Goal: Task Accomplishment & Management: Manage account settings

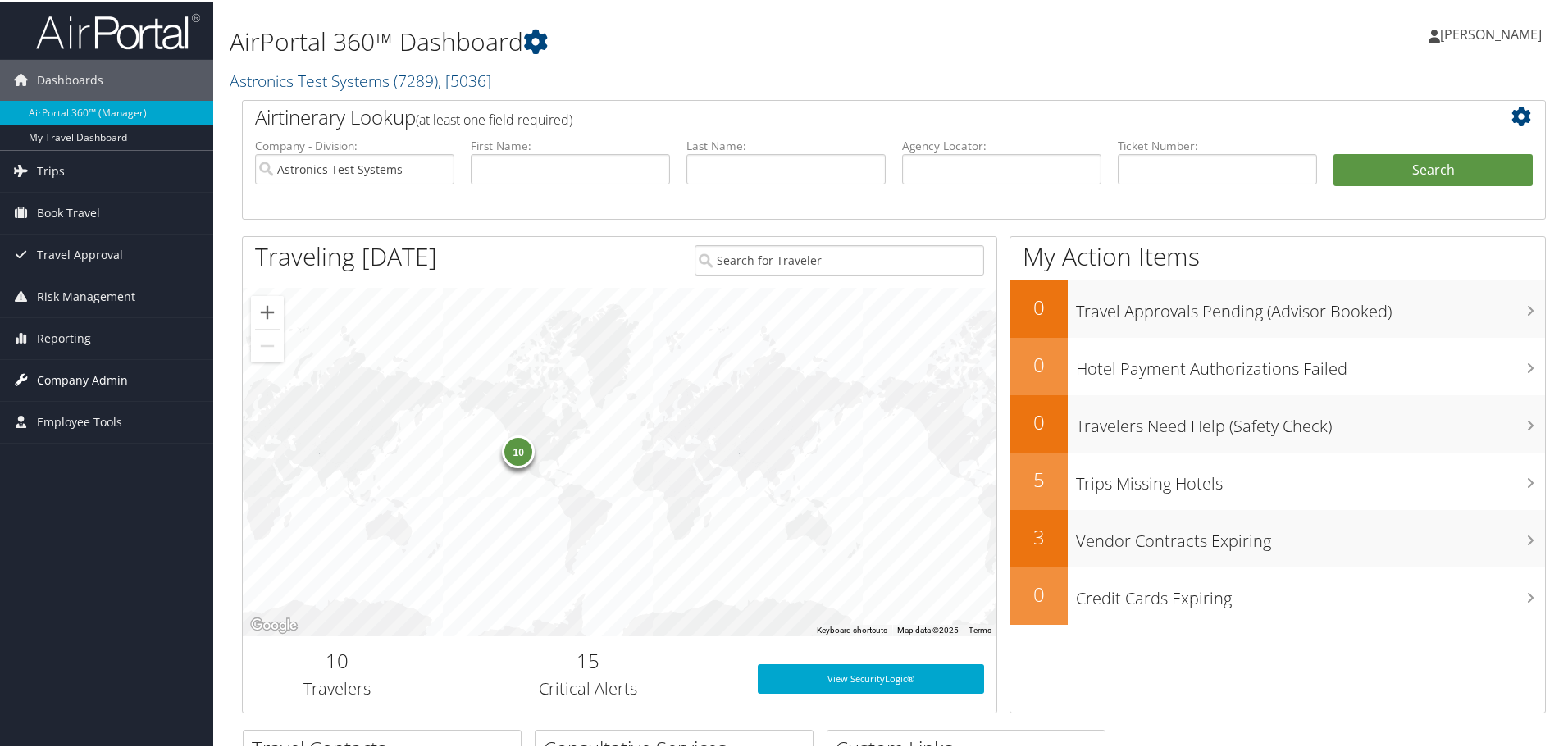
click at [106, 385] on span "Company Admin" at bounding box center [83, 379] width 91 height 41
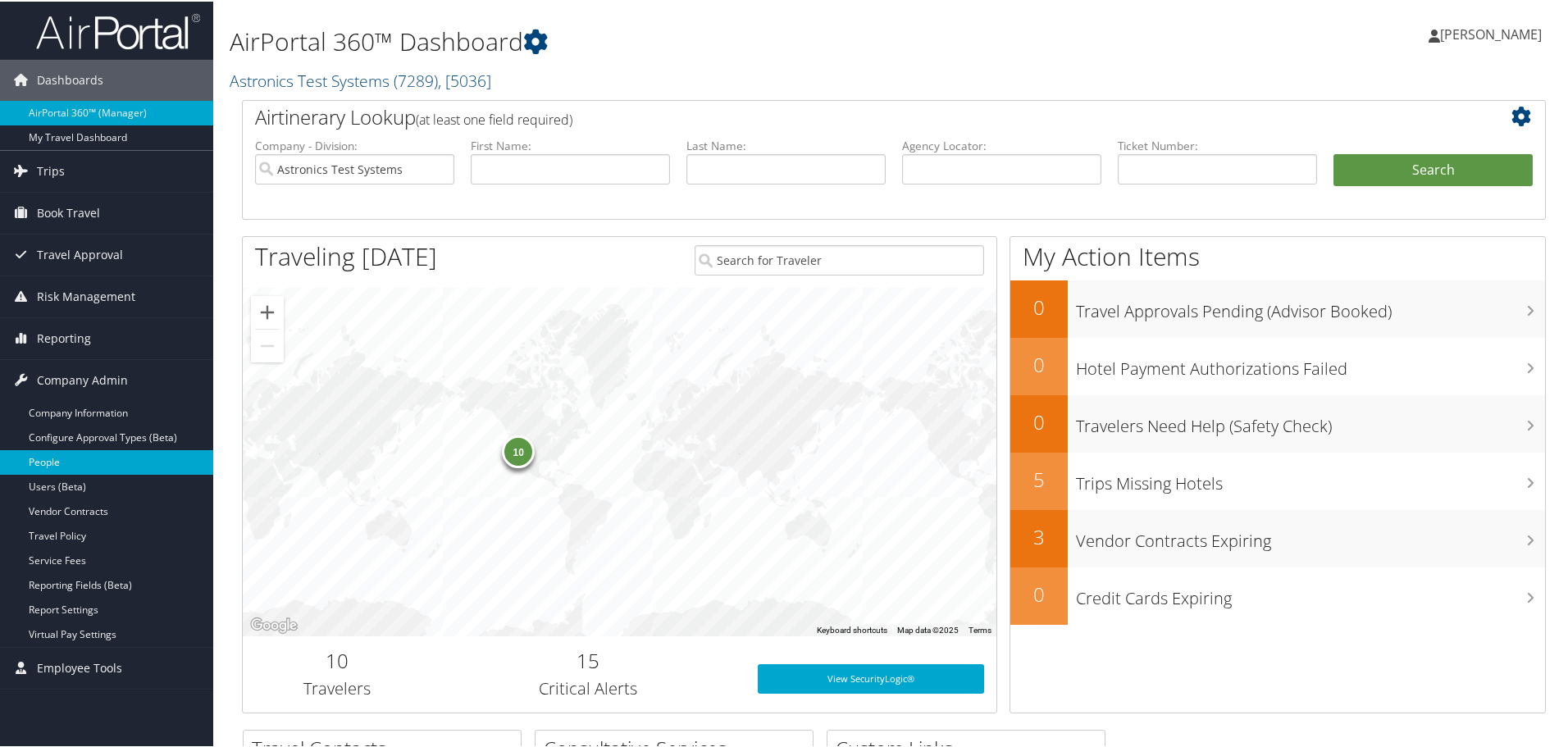
click at [60, 463] on link "People" at bounding box center [106, 460] width 213 height 24
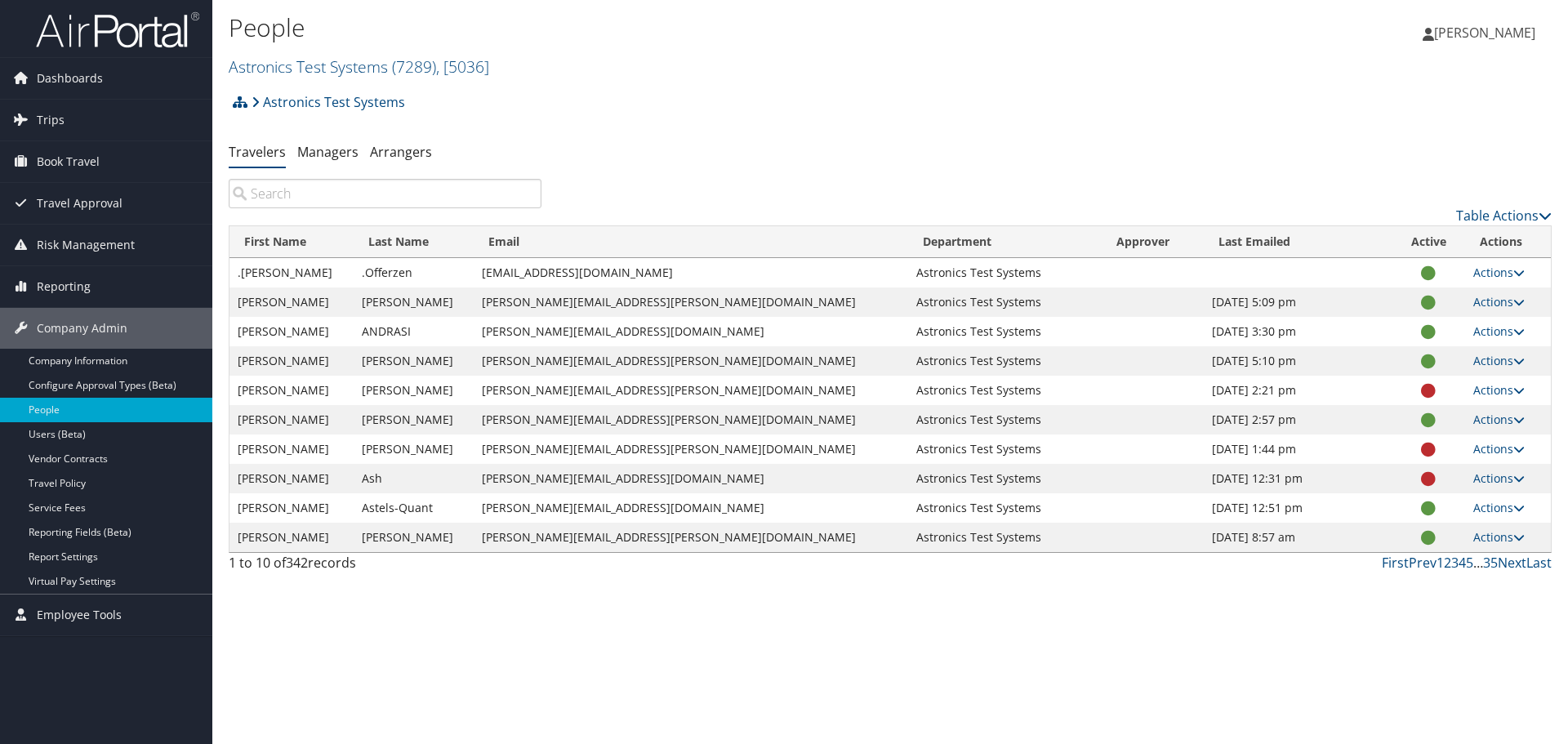
click at [298, 190] on input "search" at bounding box center [384, 193] width 313 height 29
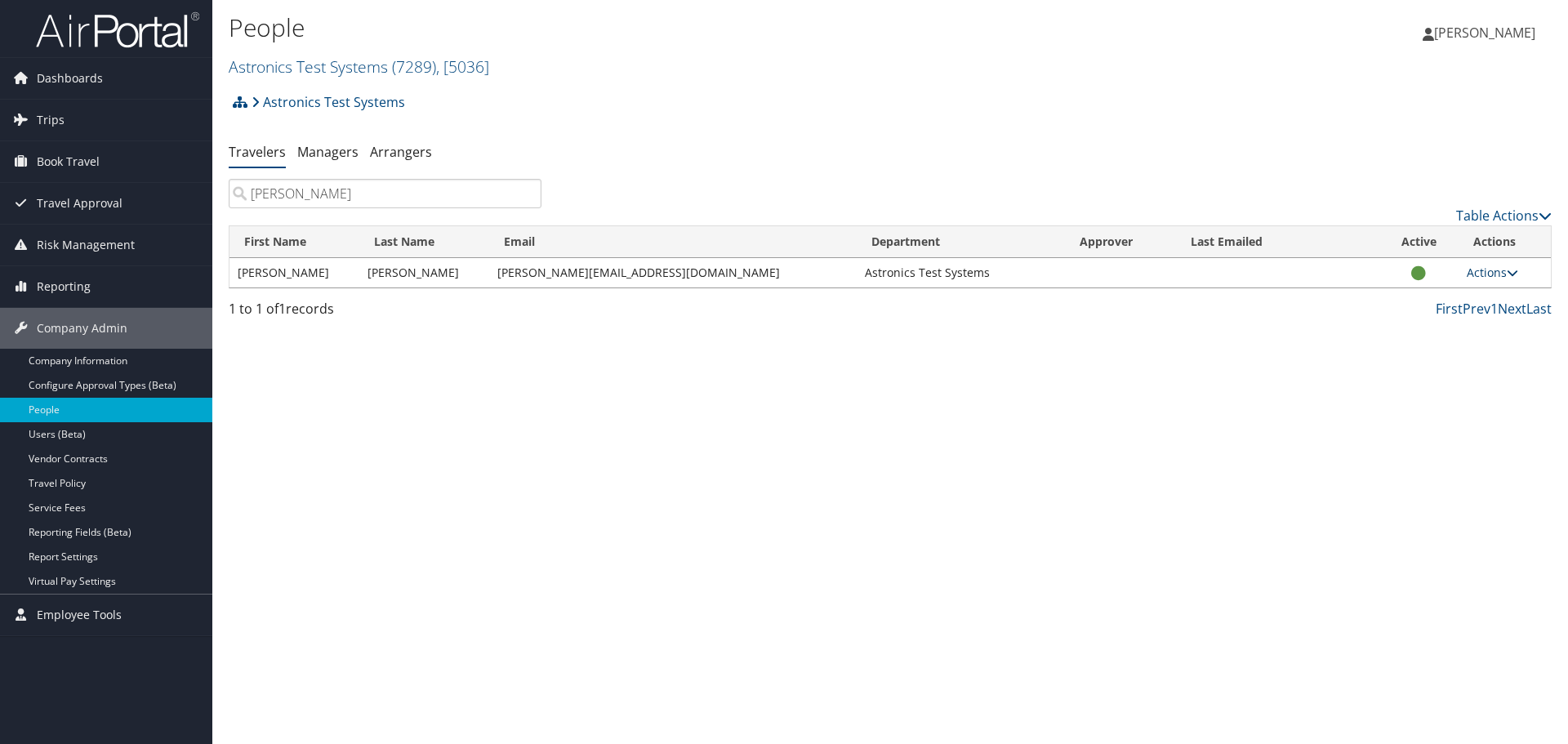
type input "pransh"
click at [1490, 273] on link "Actions" at bounding box center [1492, 272] width 51 height 15
click at [1289, 380] on div "People Astronics Test Systems ( 7289 ) , [ 5036 ] Astronics Astronics , [5036] …" at bounding box center [890, 372] width 1356 height 744
click at [1544, 216] on icon at bounding box center [1545, 216] width 13 height 13
click at [1233, 356] on div at bounding box center [784, 372] width 1568 height 744
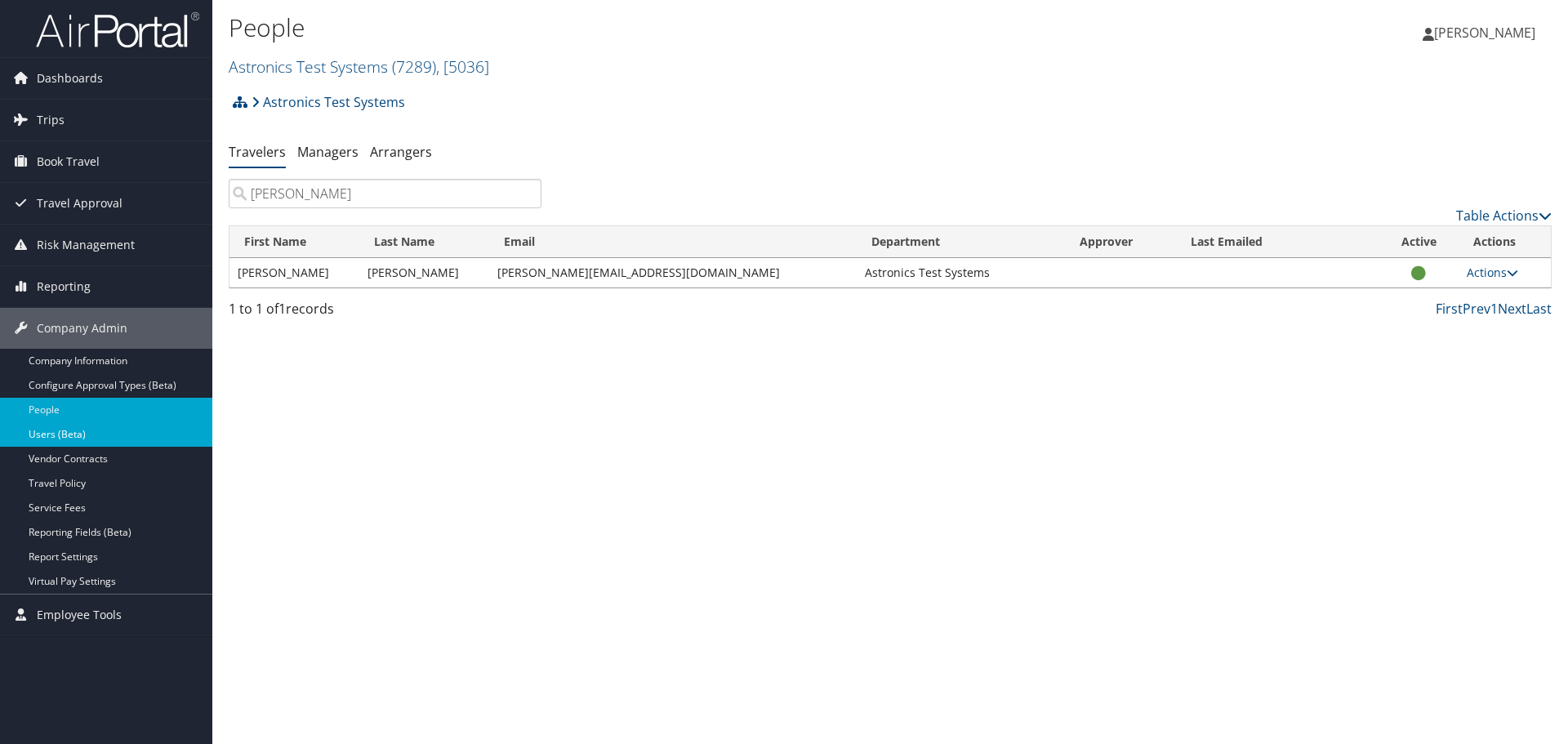
click at [80, 436] on link "Users (Beta)" at bounding box center [106, 434] width 212 height 24
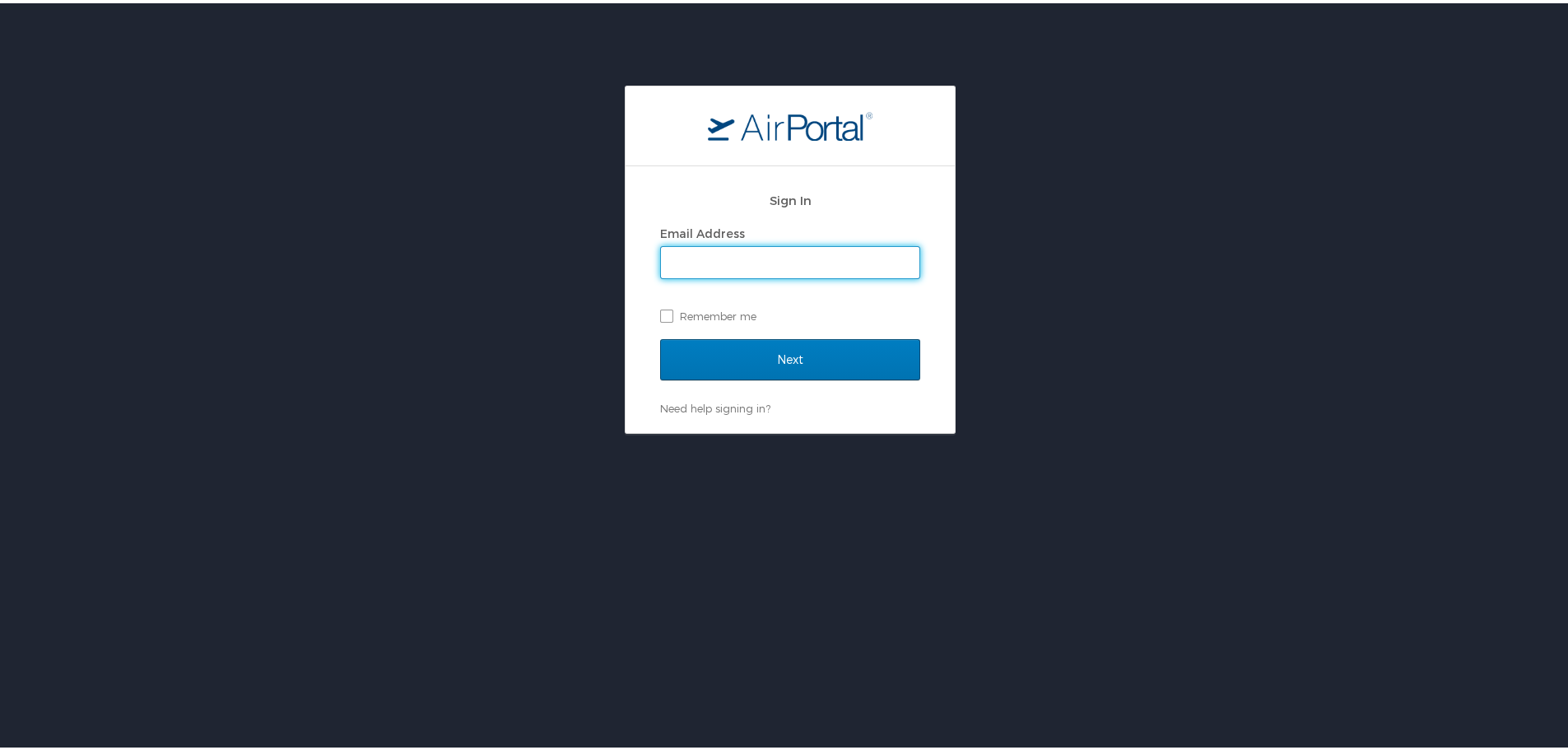
click at [685, 256] on input "Email Address" at bounding box center [790, 259] width 258 height 31
type input "[PERSON_NAME][EMAIL_ADDRESS][PERSON_NAME][DOMAIN_NAME]"
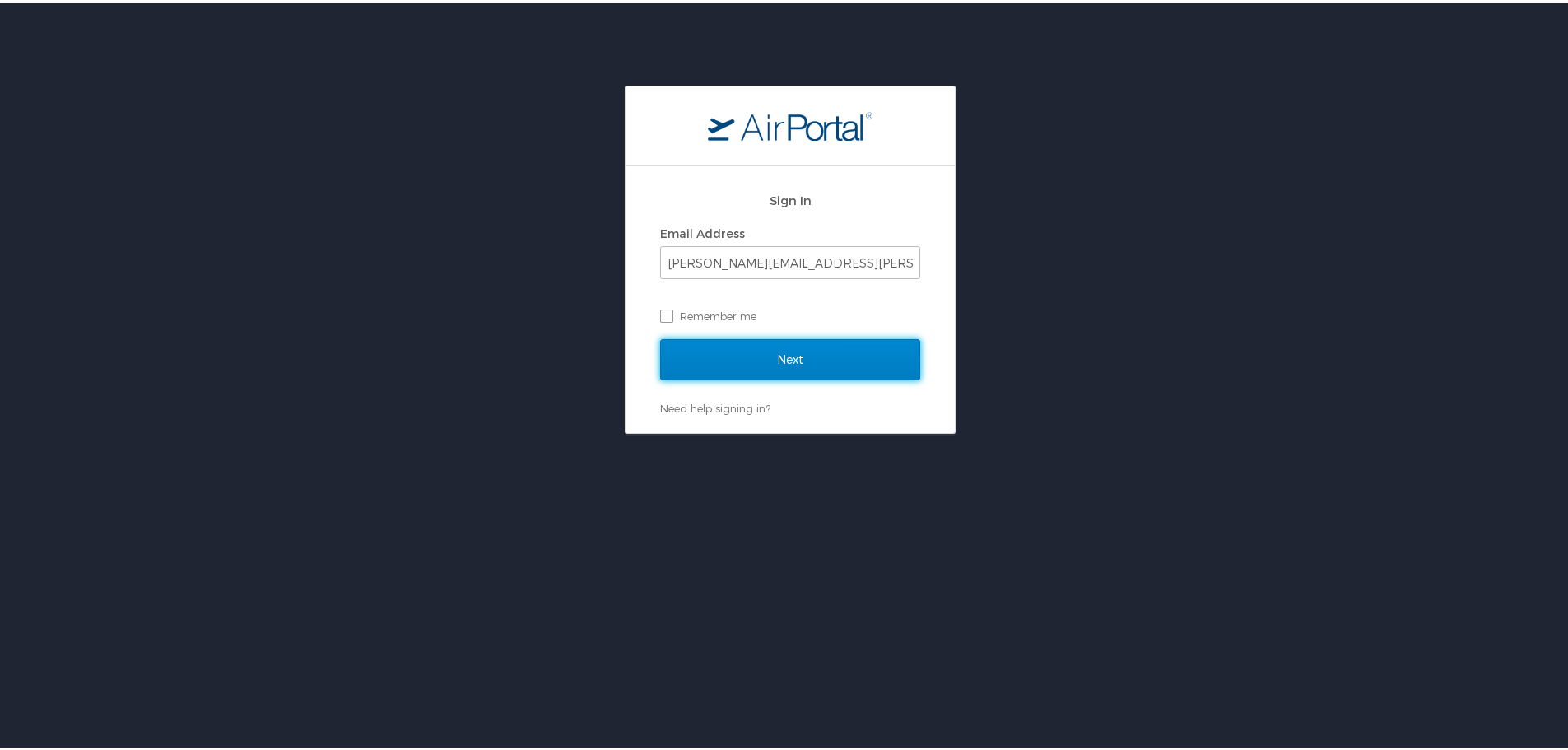
click at [775, 360] on input "Next" at bounding box center [790, 356] width 260 height 41
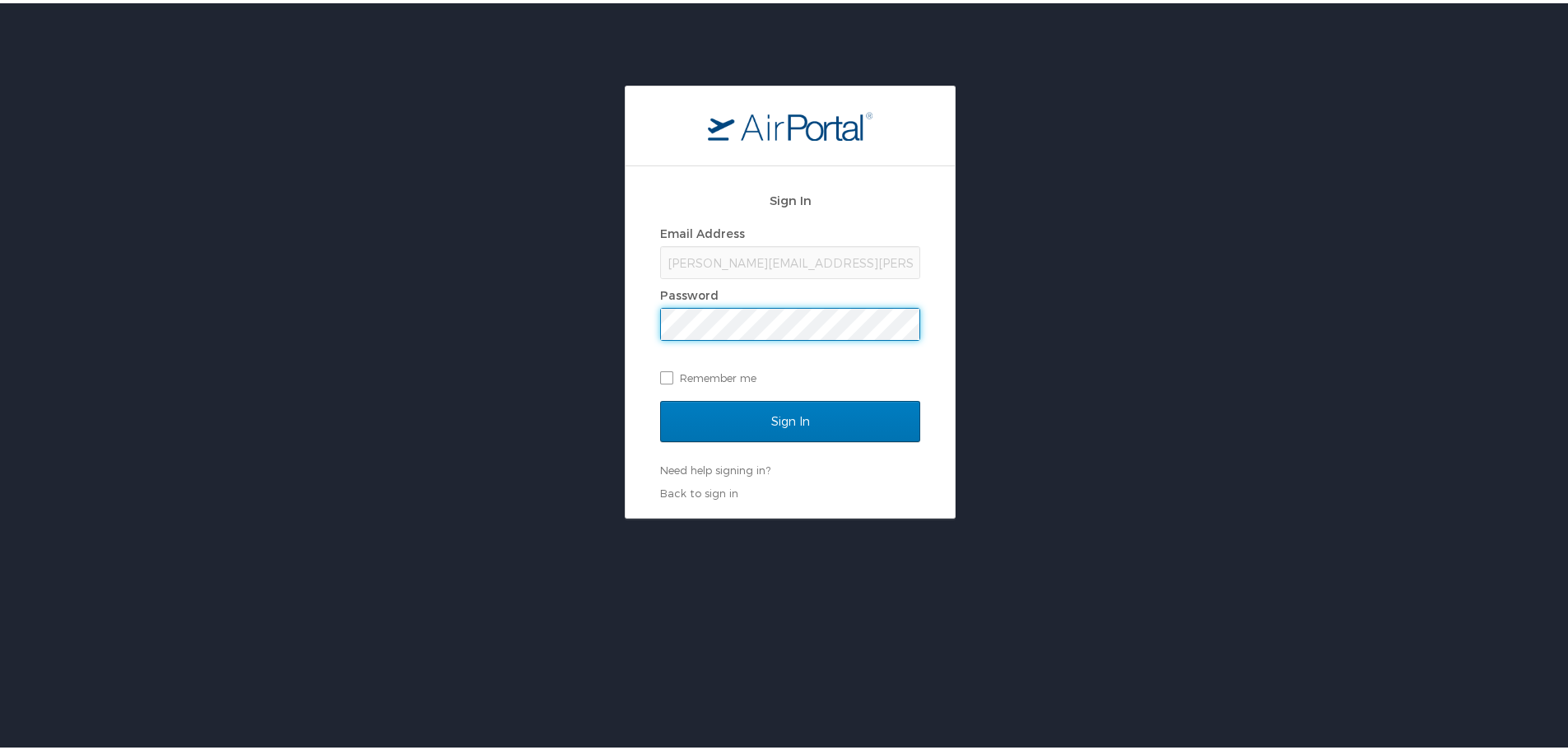
click at [660, 398] on input "Sign In" at bounding box center [790, 418] width 260 height 41
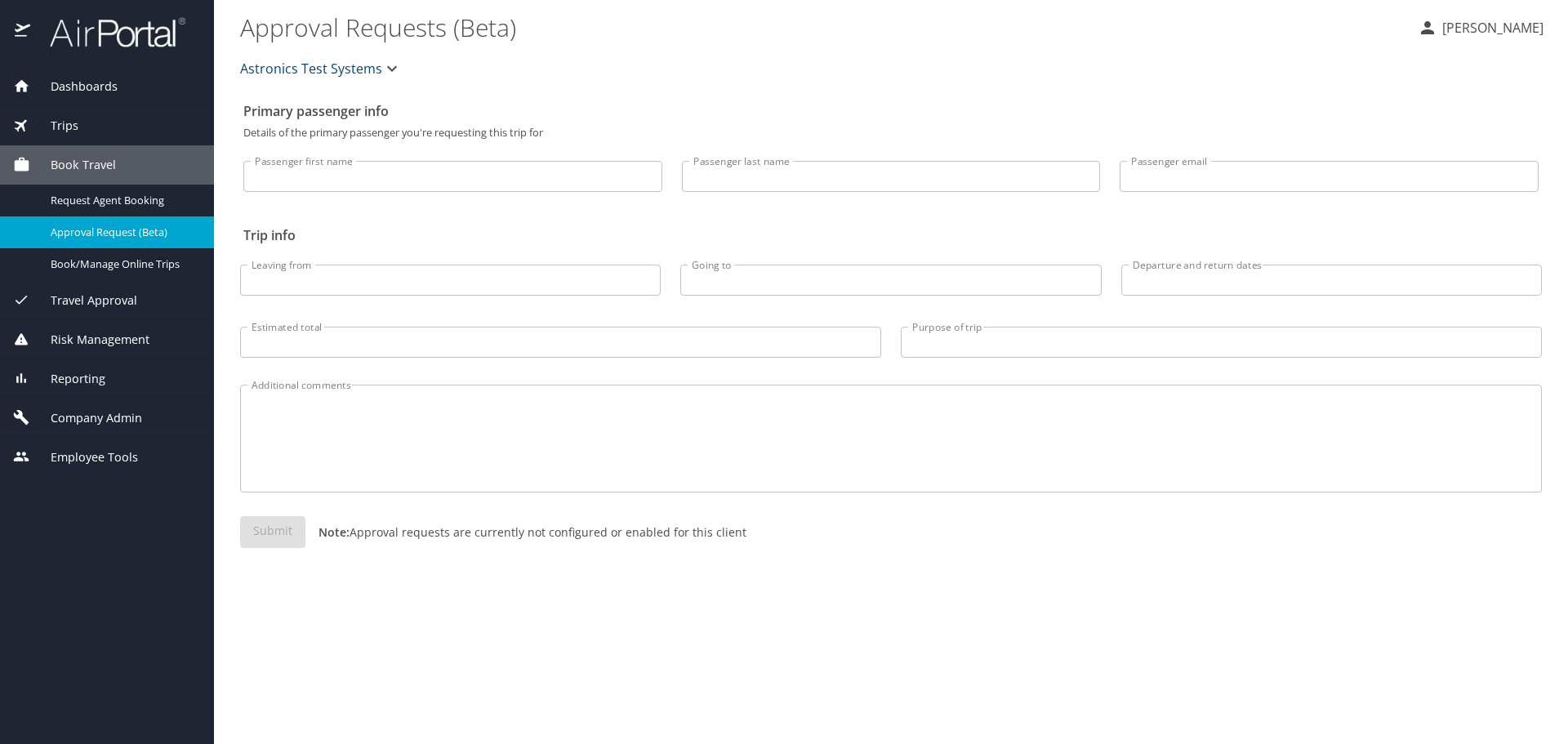
click at [65, 415] on span "Company Admin" at bounding box center [86, 417] width 112 height 18
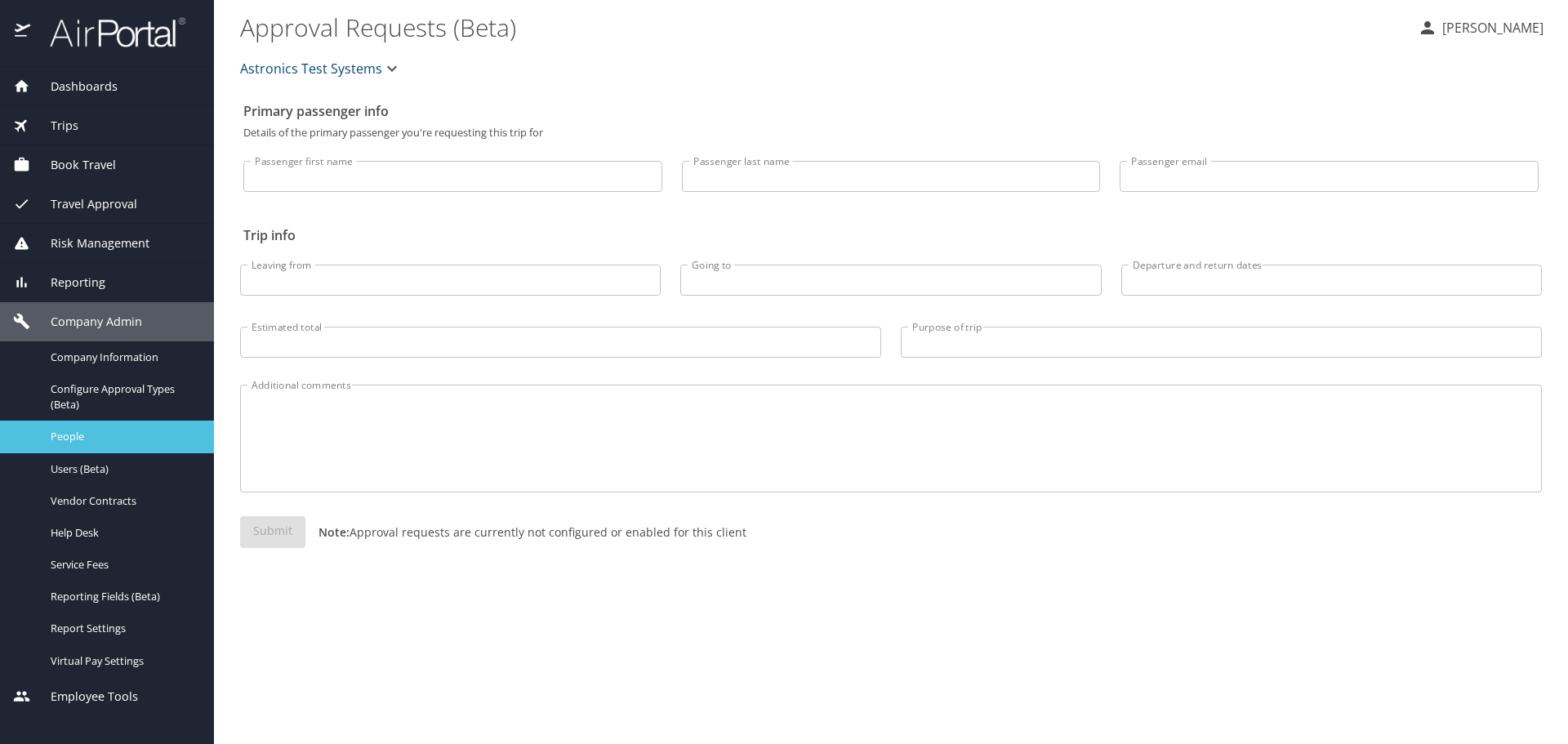
click at [68, 435] on span "People" at bounding box center [122, 437] width 144 height 15
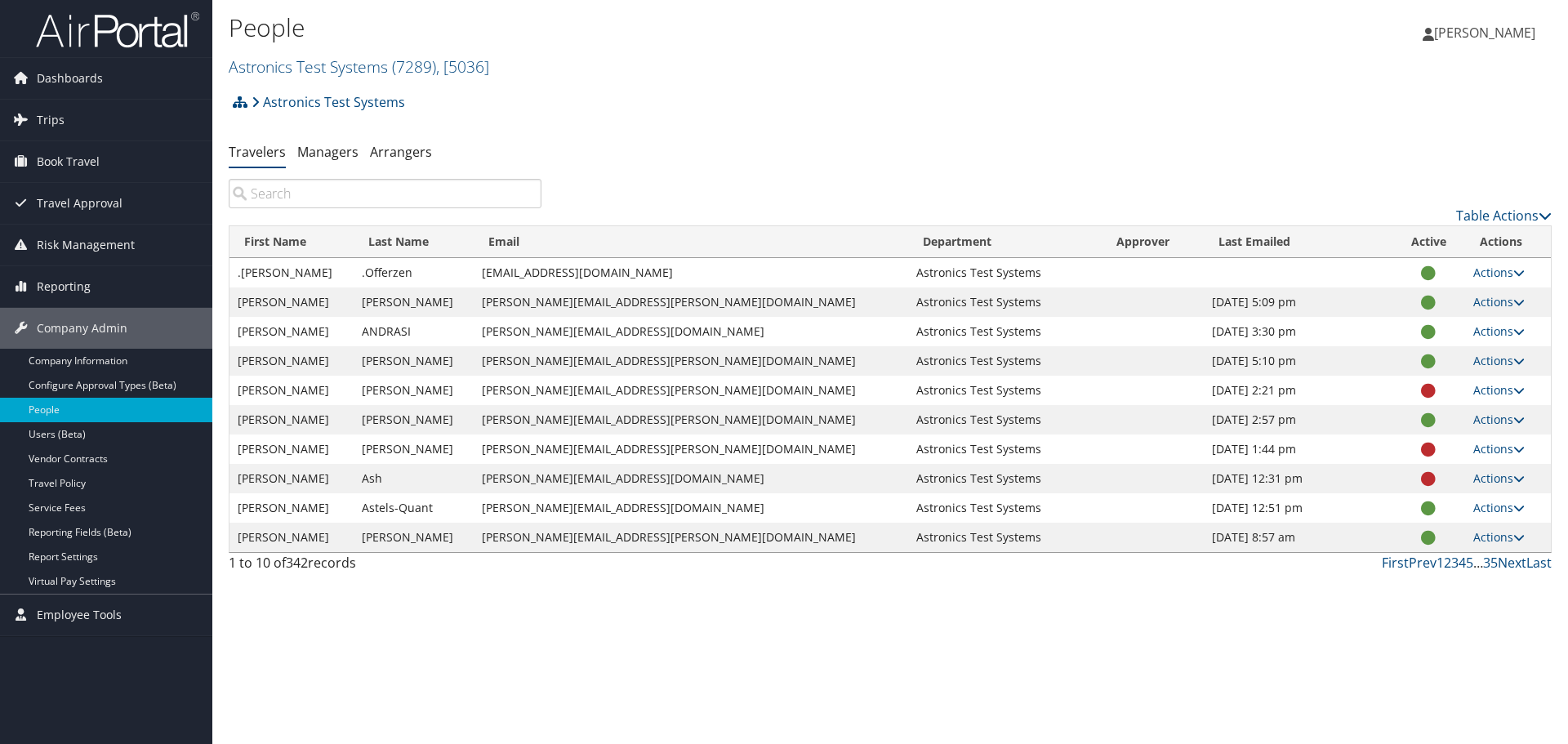
click at [263, 194] on input "search" at bounding box center [384, 193] width 313 height 29
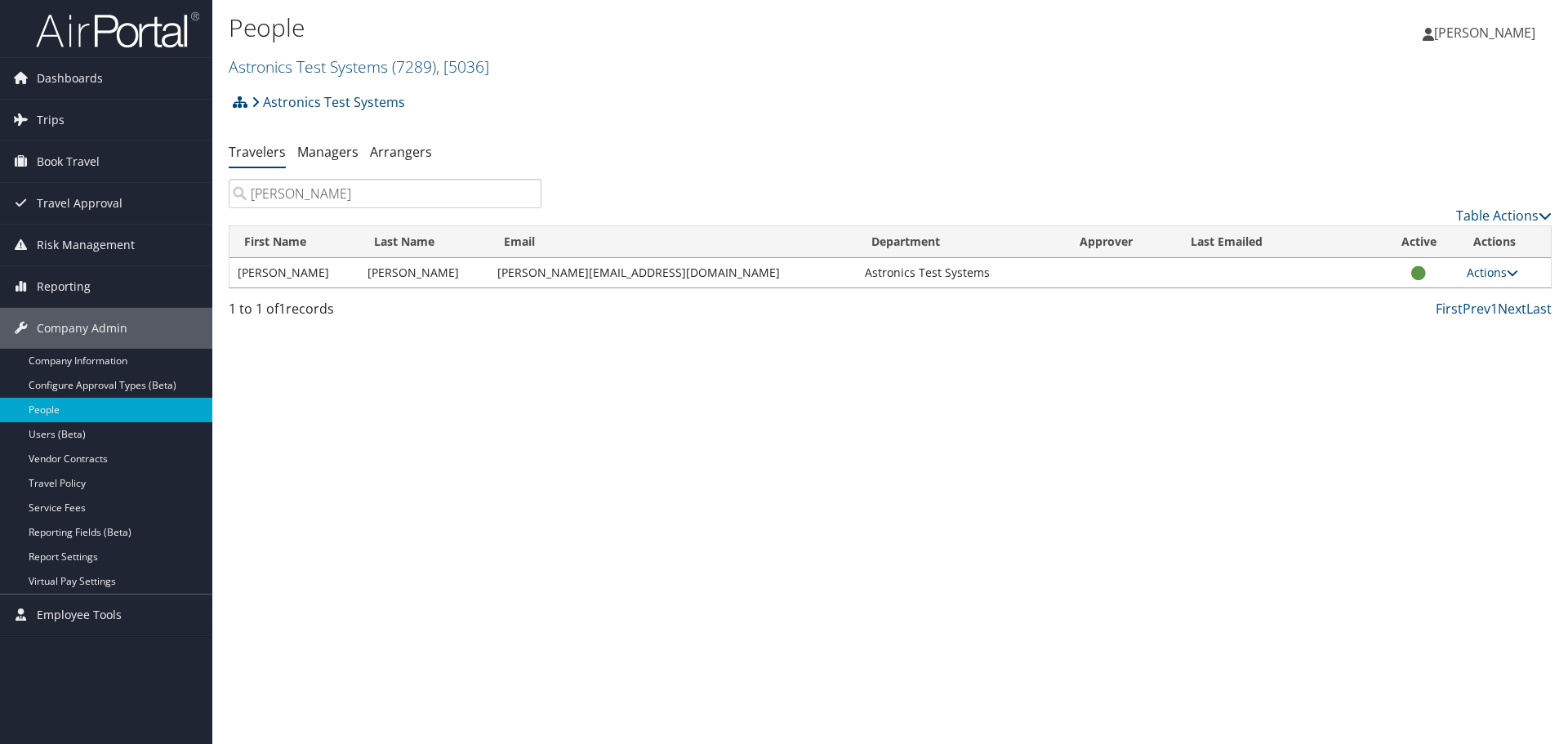
type input "pran"
click at [1517, 272] on icon at bounding box center [1513, 273] width 12 height 12
click at [1426, 292] on link "User Settings" at bounding box center [1439, 296] width 150 height 28
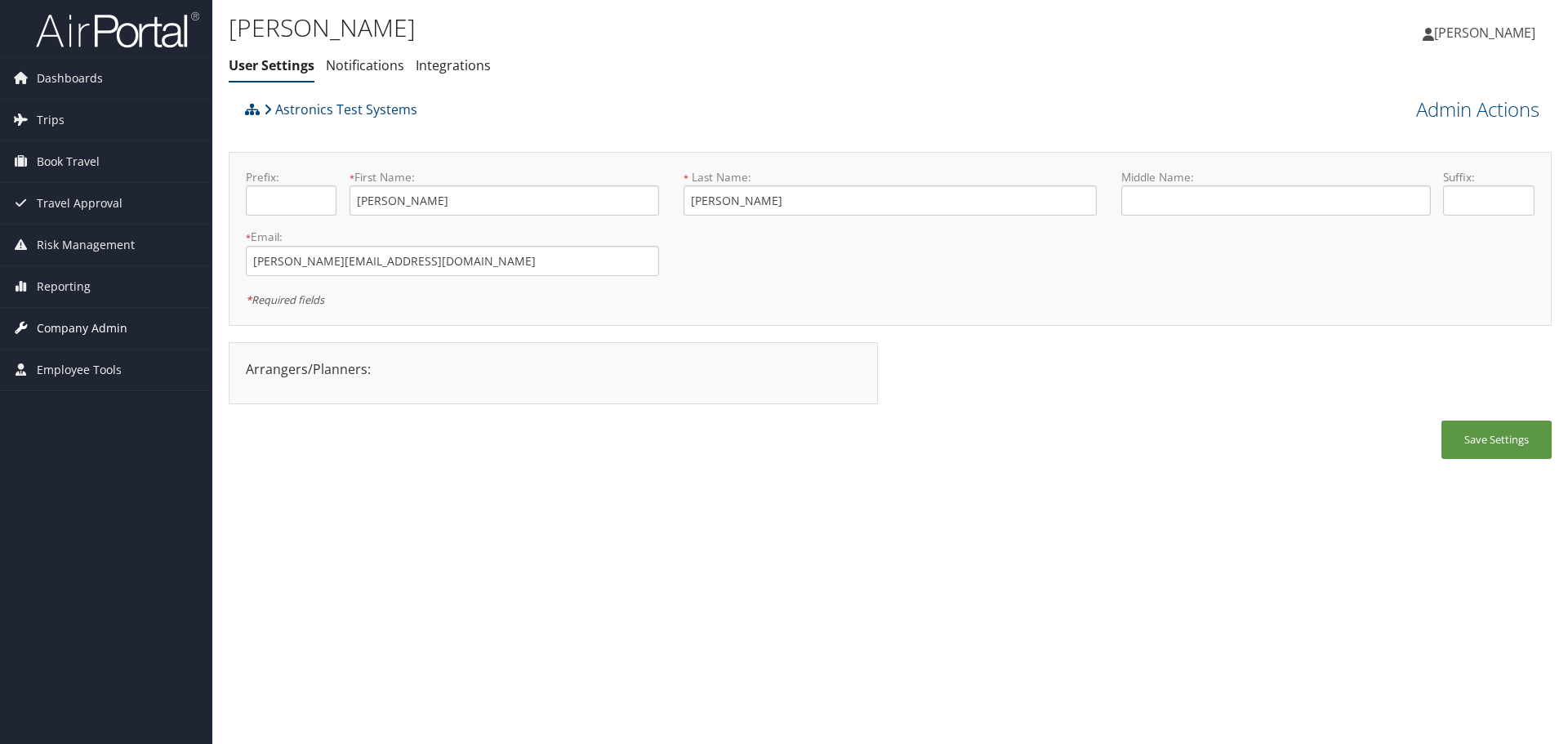
click at [74, 325] on span "Company Admin" at bounding box center [82, 328] width 91 height 41
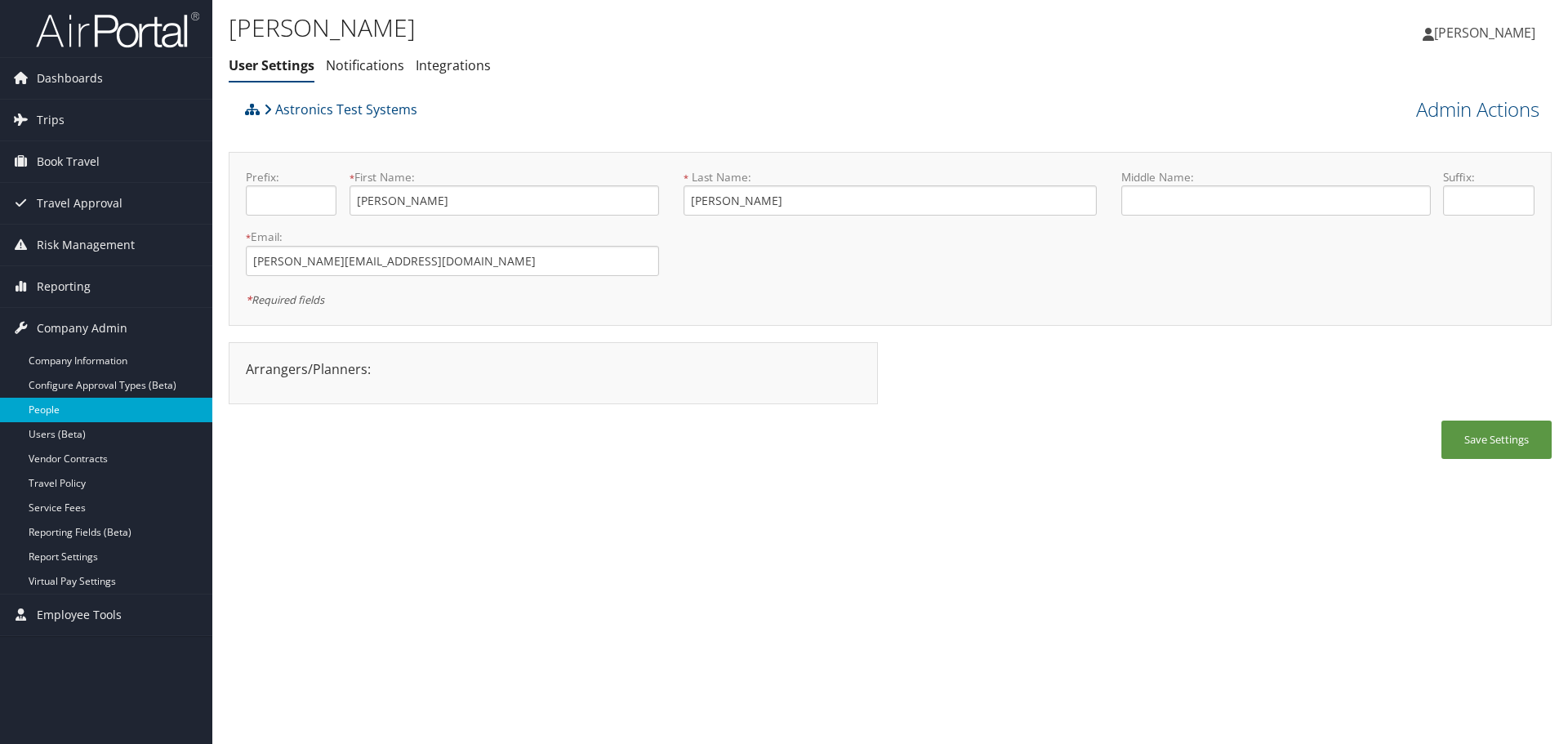
click at [77, 406] on link "People" at bounding box center [106, 410] width 212 height 24
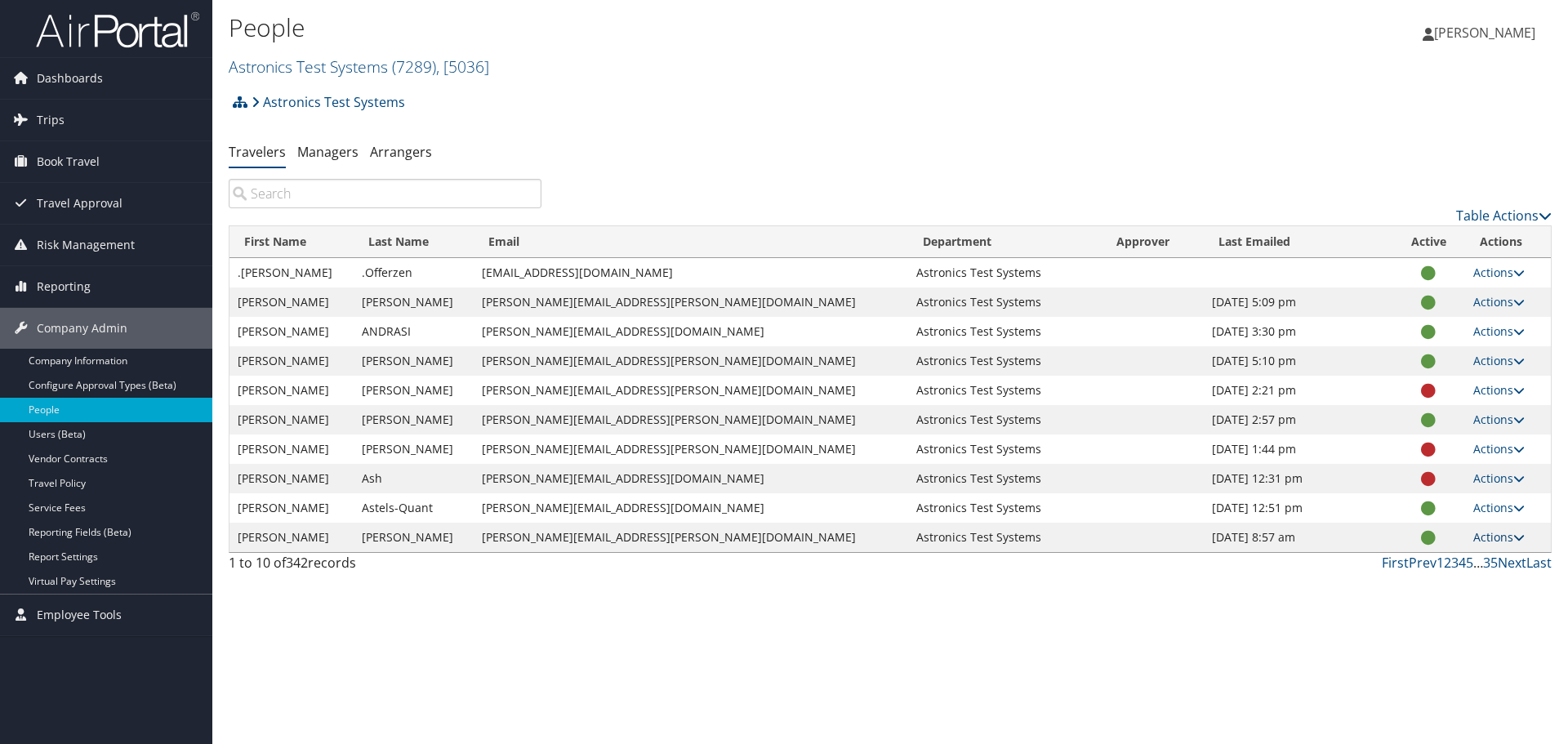
click at [1518, 537] on icon at bounding box center [1519, 537] width 12 height 12
click at [1248, 670] on div "People Astronics Test Systems ( 7289 ) , [ 5036 ] Astronics Test Systems Astron…" at bounding box center [890, 372] width 1356 height 744
click at [104, 288] on link "Reporting" at bounding box center [106, 286] width 212 height 41
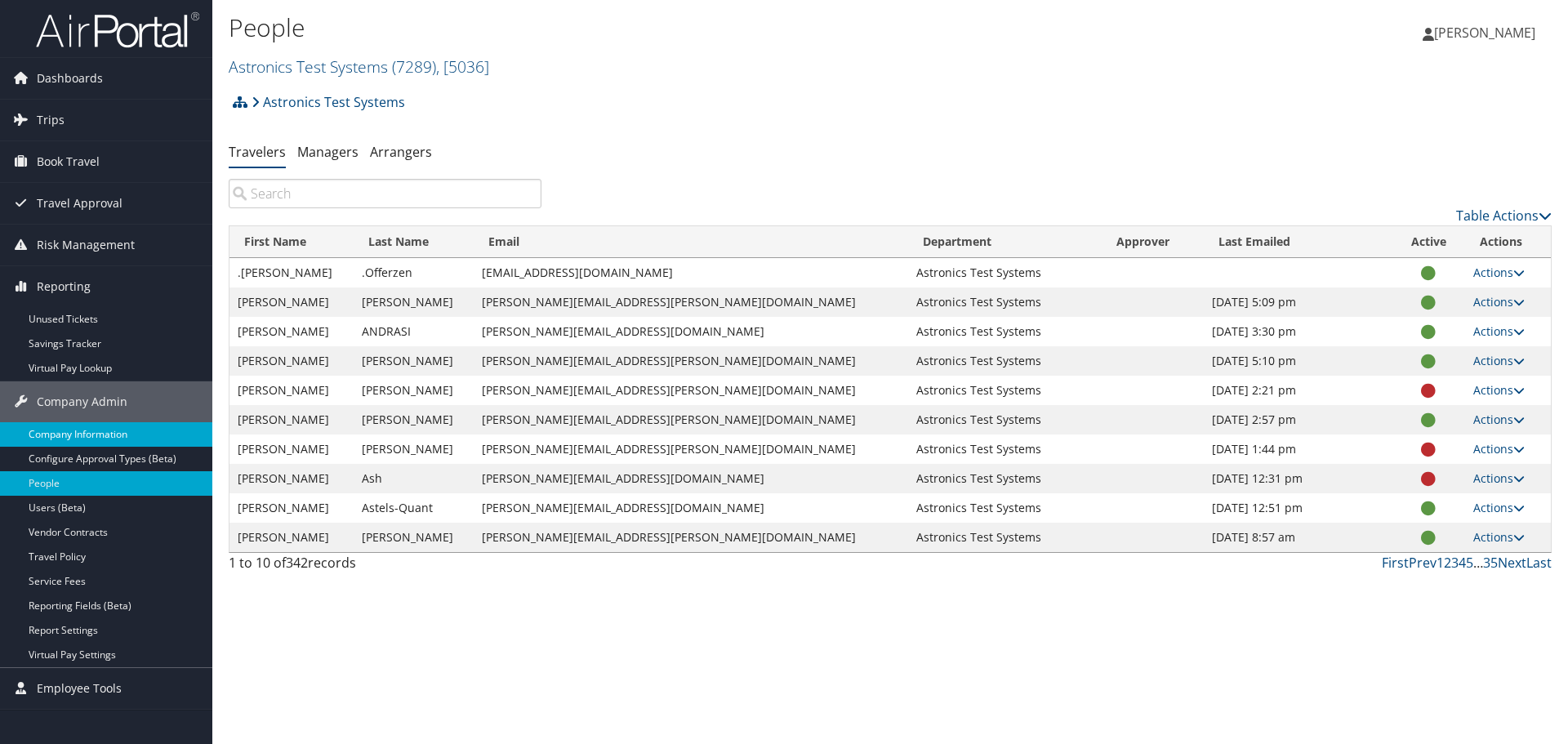
click at [119, 428] on link "Company Information" at bounding box center [106, 434] width 212 height 24
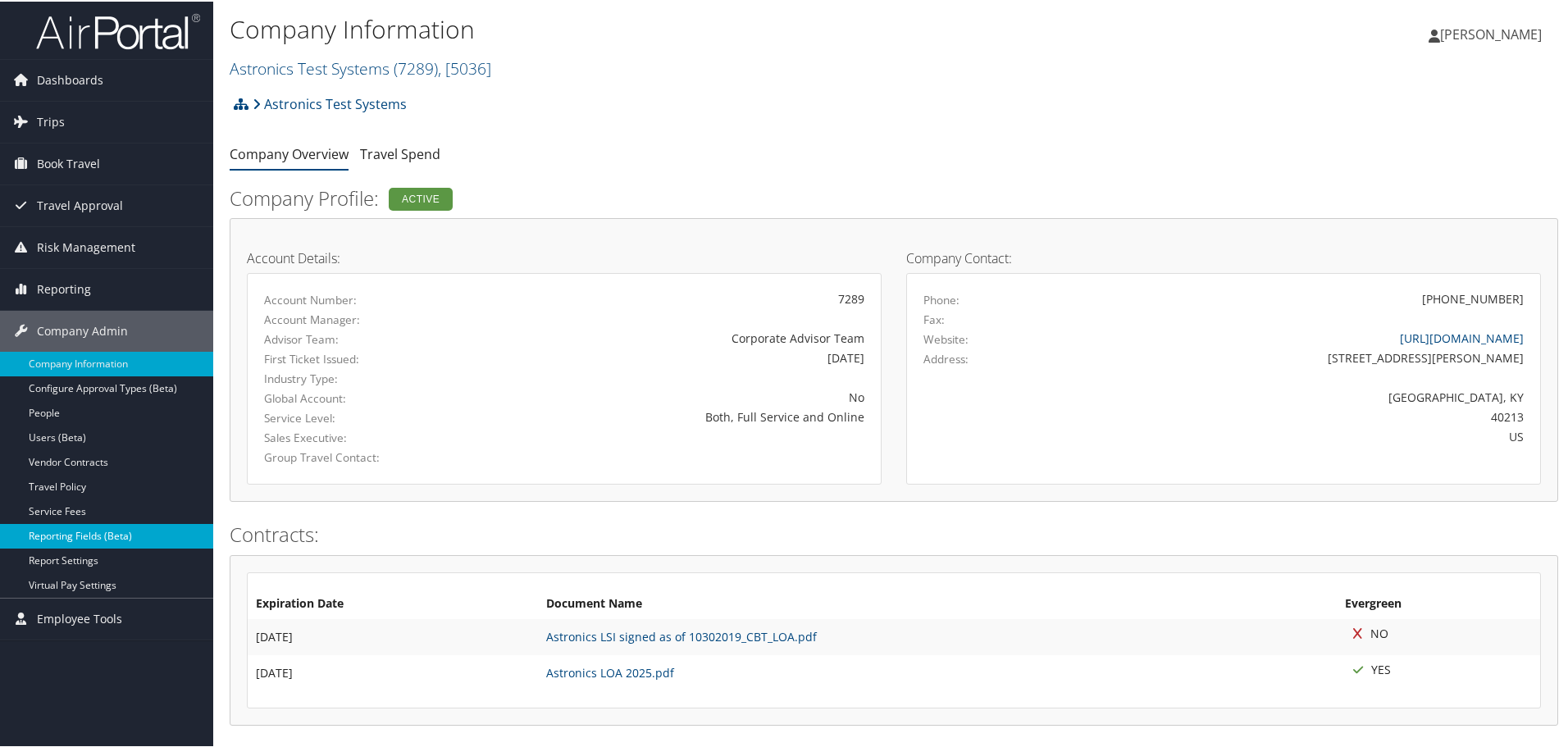
click at [57, 532] on link "Reporting Fields (Beta)" at bounding box center [106, 535] width 213 height 24
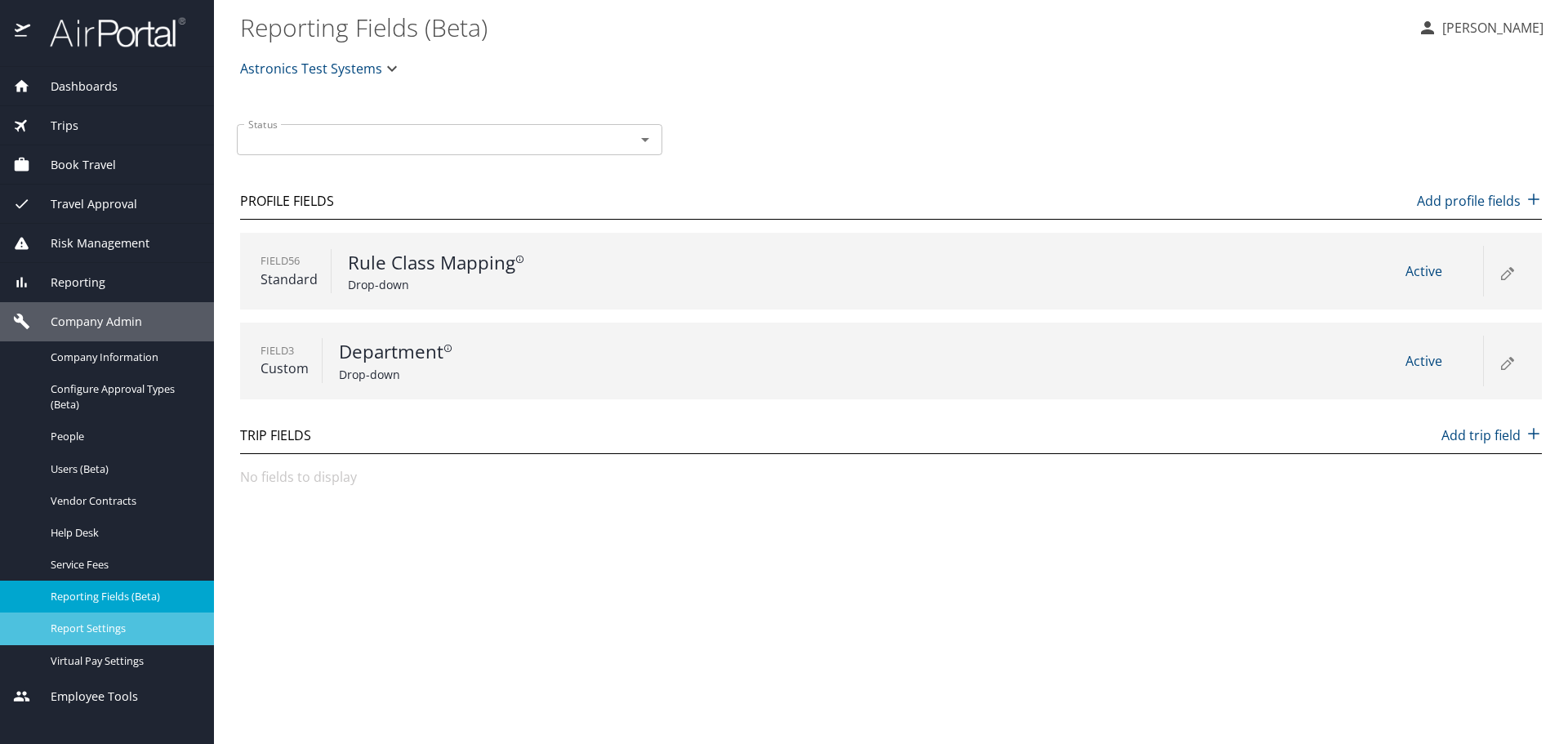
click at [72, 624] on span "Report Settings" at bounding box center [122, 628] width 144 height 15
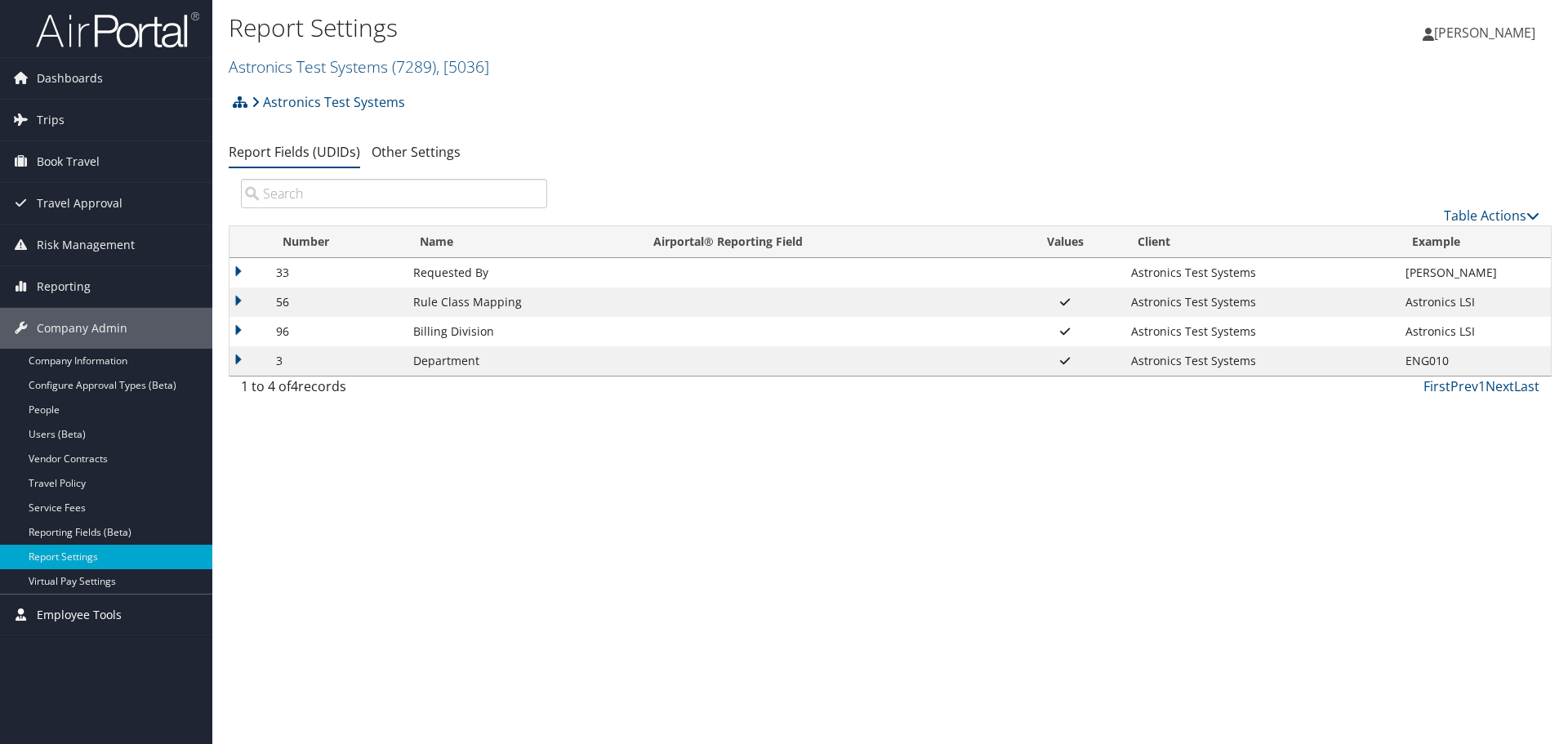
click at [56, 617] on span "Employee Tools" at bounding box center [79, 615] width 85 height 41
click at [50, 642] on link "Help Desk" at bounding box center [106, 647] width 212 height 24
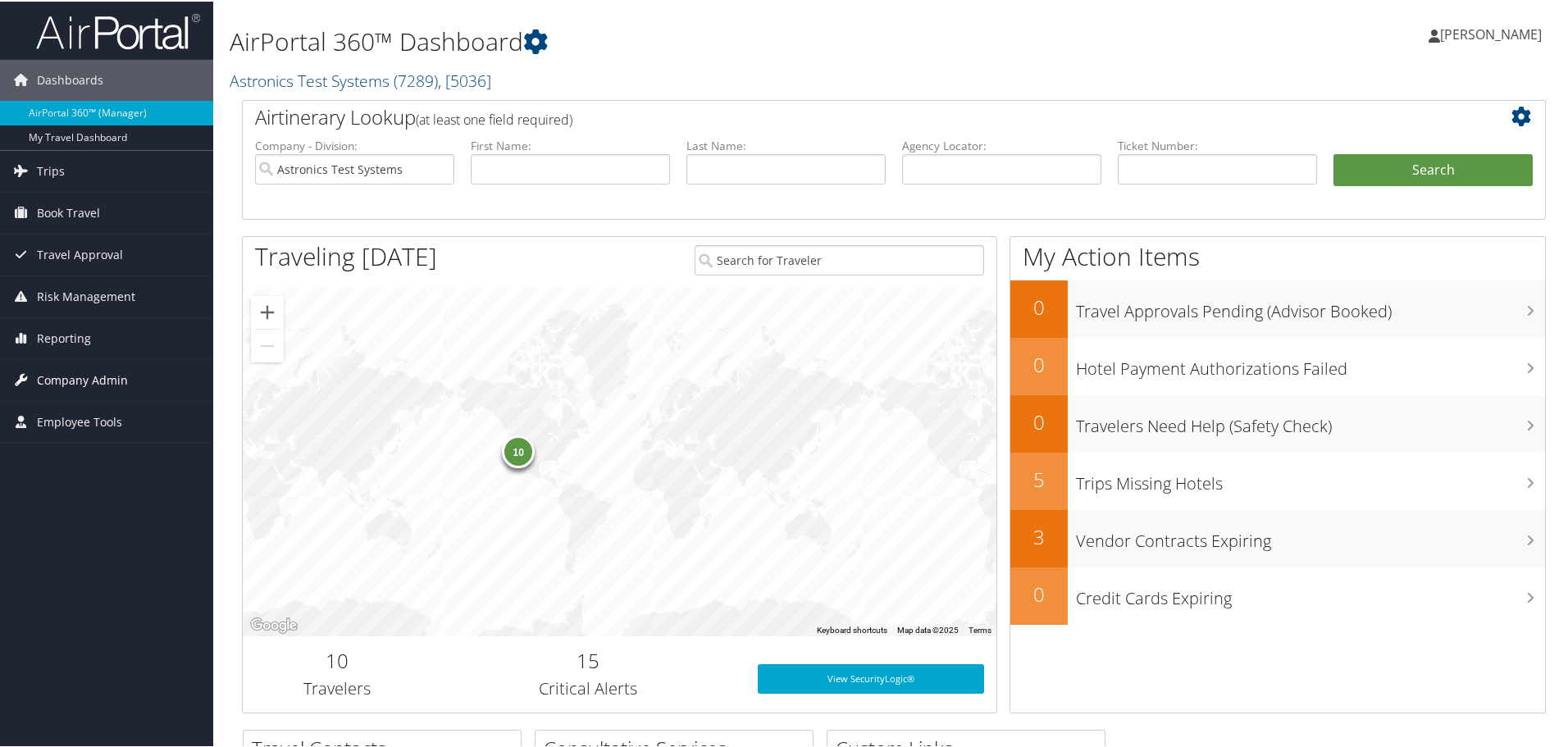
click at [105, 379] on span "Company Admin" at bounding box center [83, 379] width 91 height 41
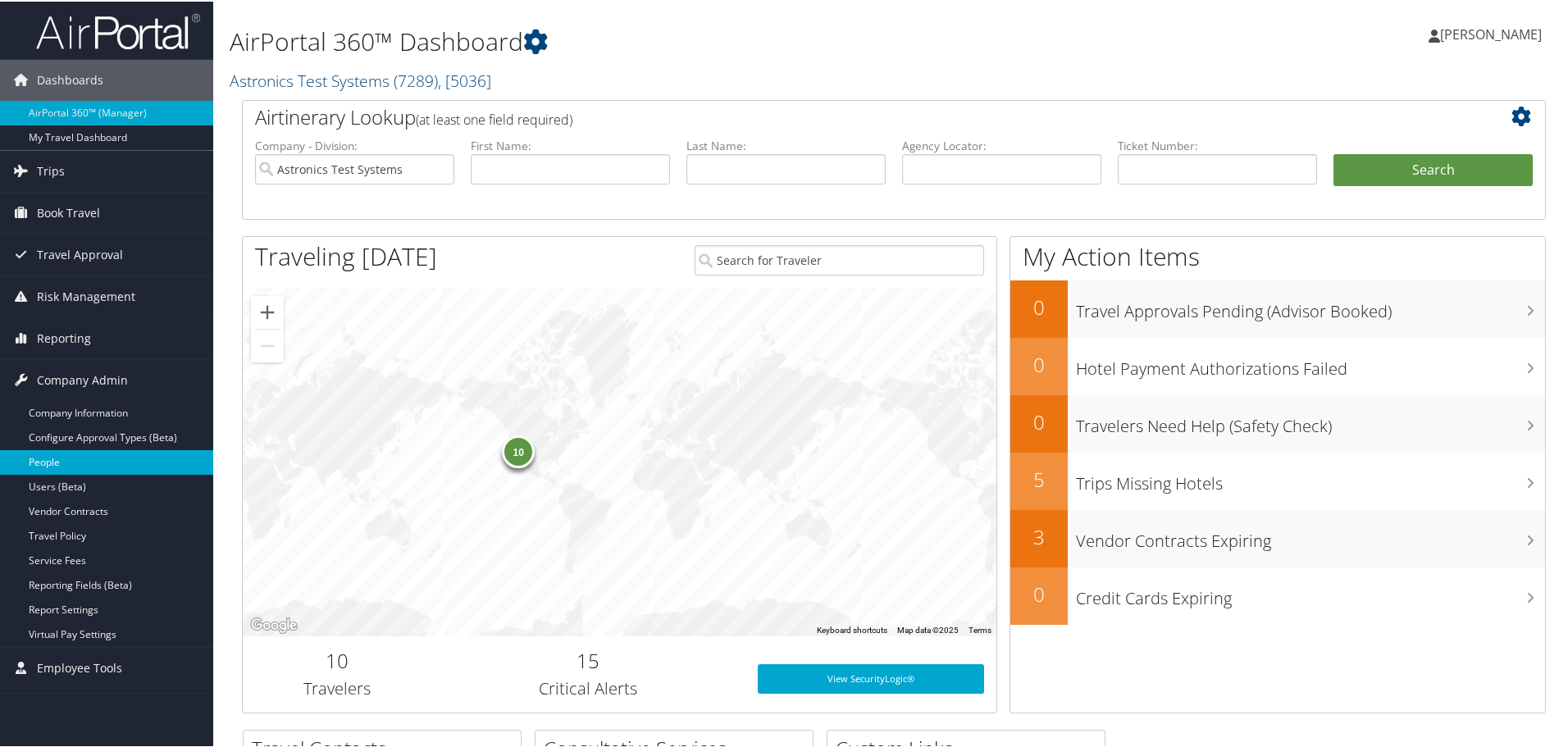
click at [40, 458] on link "People" at bounding box center [106, 460] width 213 height 24
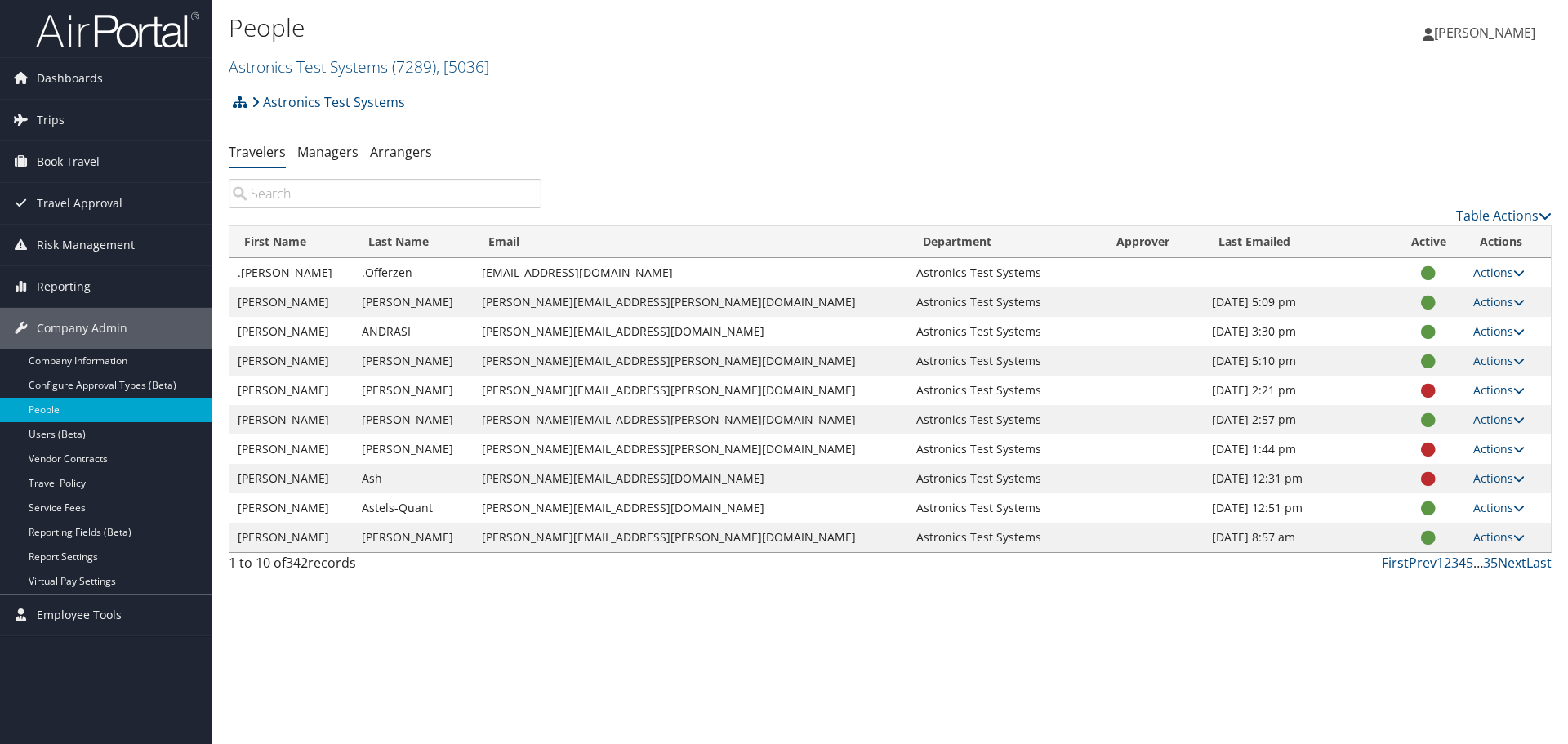
click at [439, 199] on input "search" at bounding box center [384, 193] width 313 height 29
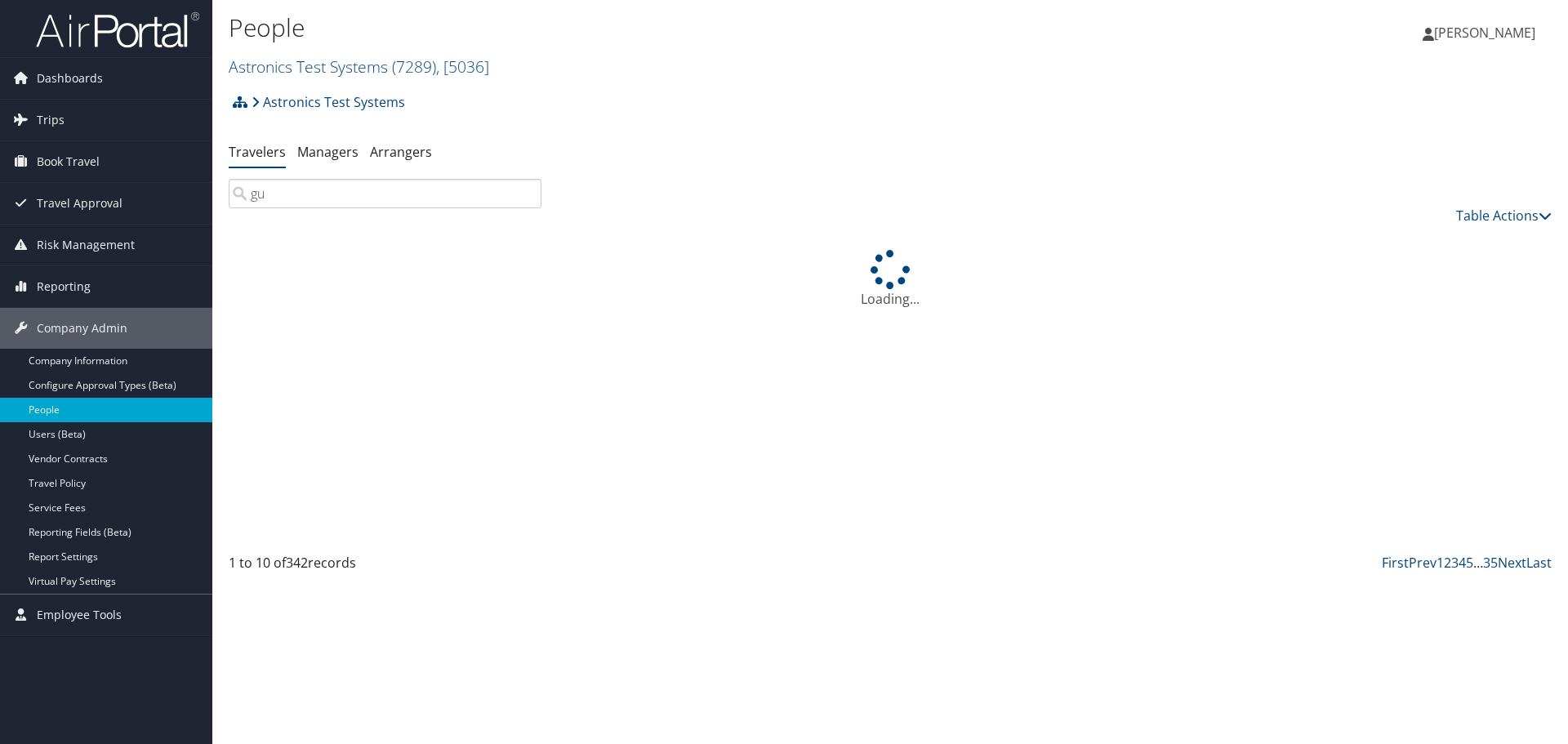
type input "g"
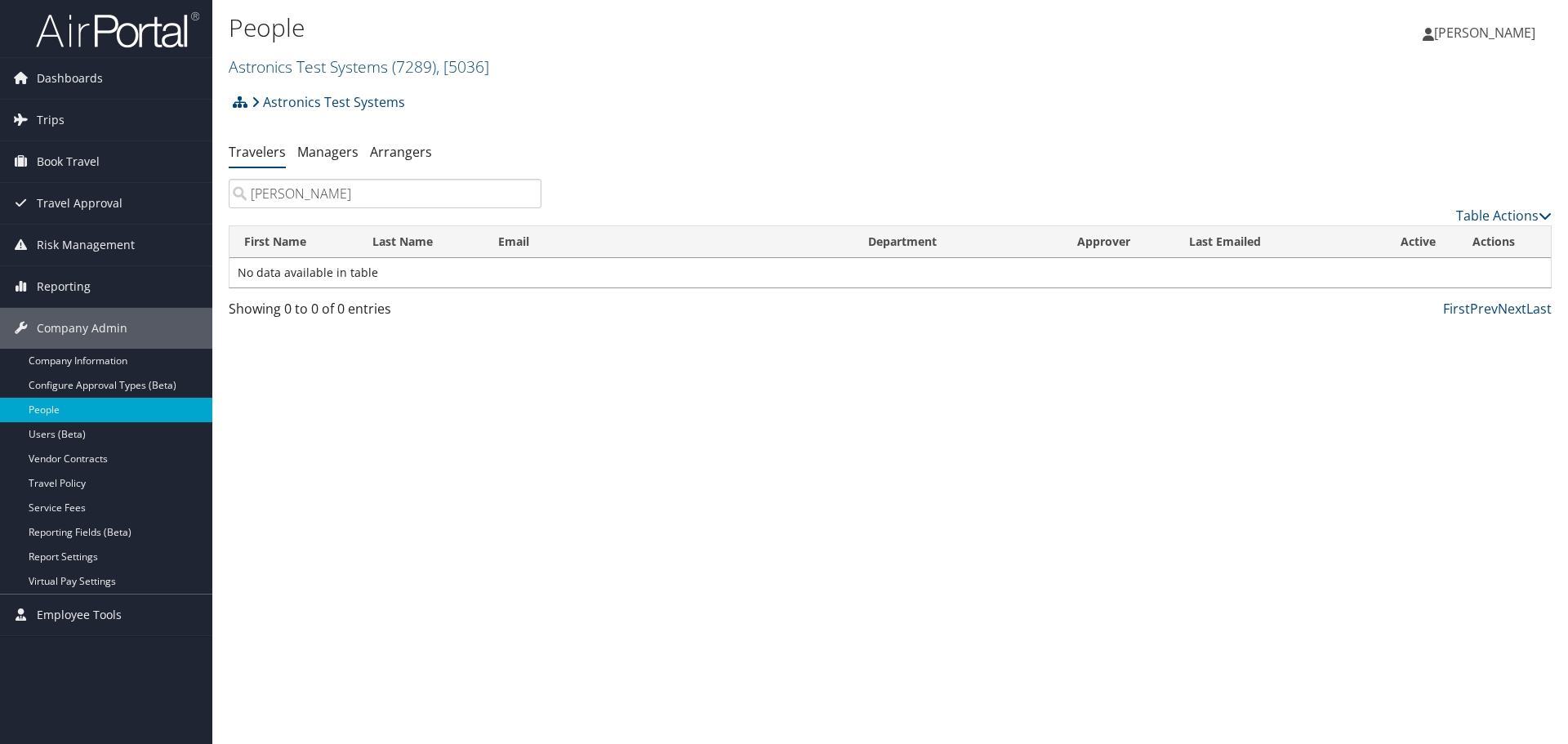
drag, startPoint x: 362, startPoint y: 188, endPoint x: 248, endPoint y: 180, distance: 114.3
click at [248, 180] on input "hiregowdar" at bounding box center [384, 193] width 313 height 29
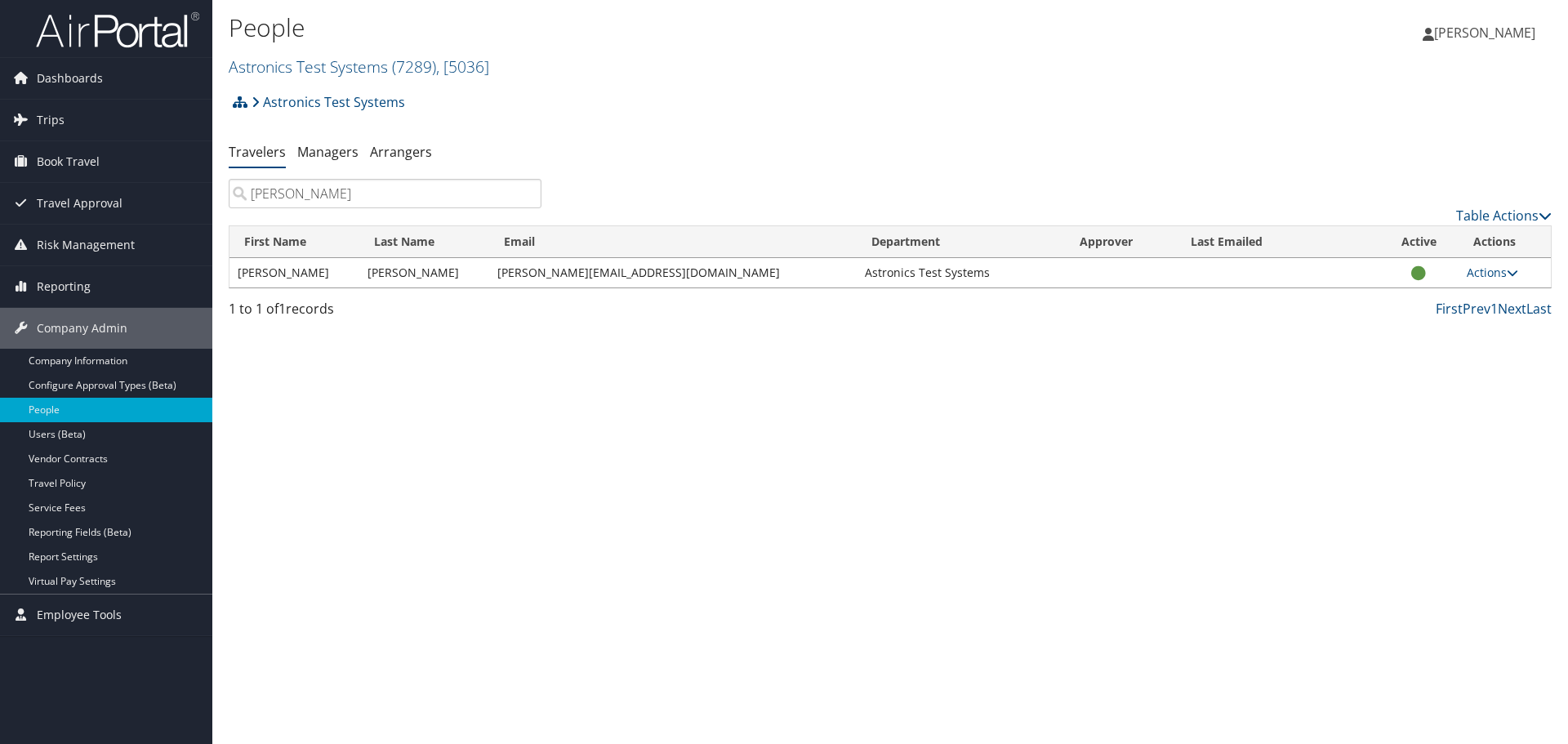
type input "[PERSON_NAME]"
click at [1415, 274] on icon at bounding box center [1419, 274] width 15 height 1
click at [1421, 241] on th "Active" at bounding box center [1418, 243] width 80 height 32
click at [1514, 275] on icon at bounding box center [1513, 273] width 12 height 12
click at [1268, 283] on td at bounding box center [1277, 272] width 202 height 29
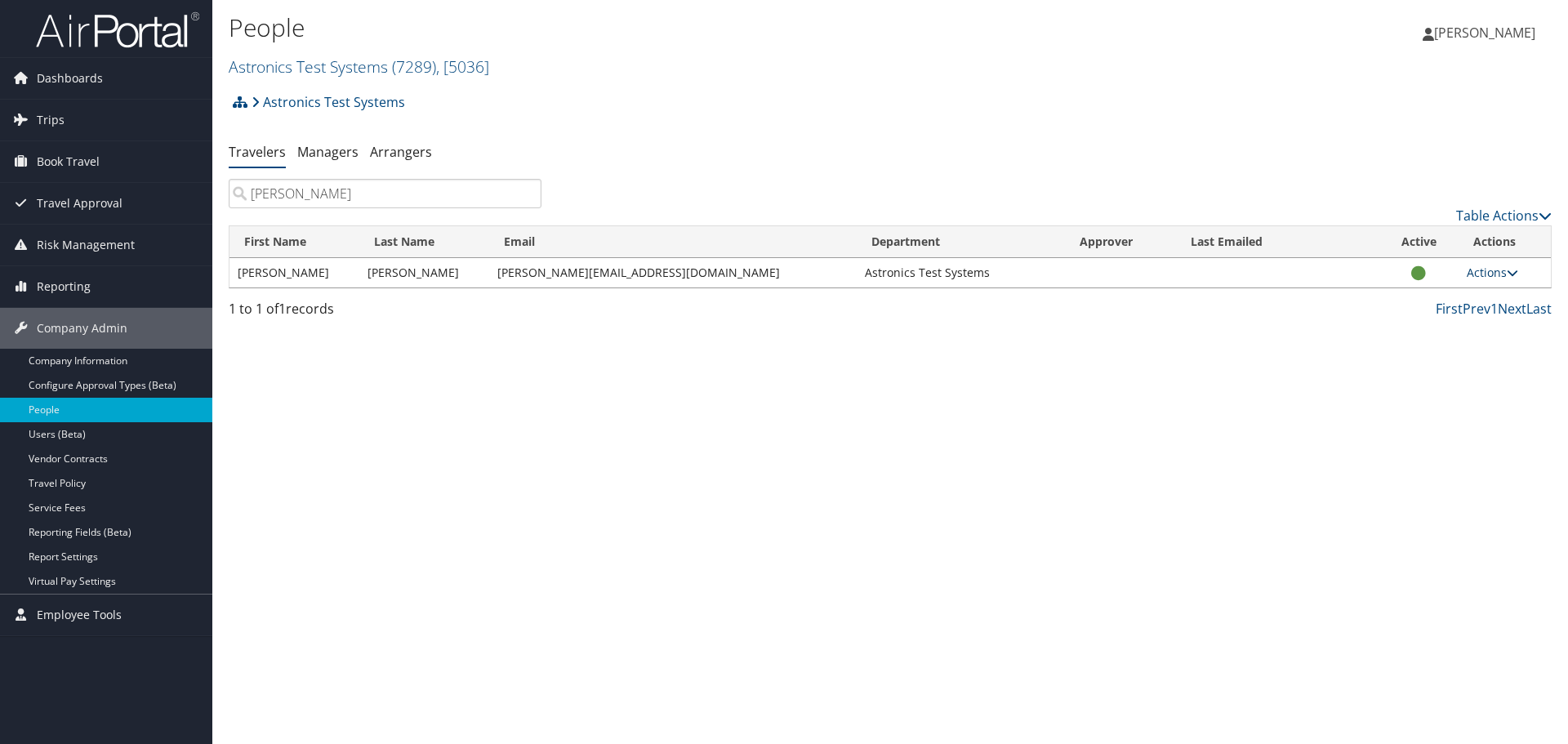
click at [1500, 275] on link "Actions" at bounding box center [1492, 272] width 51 height 15
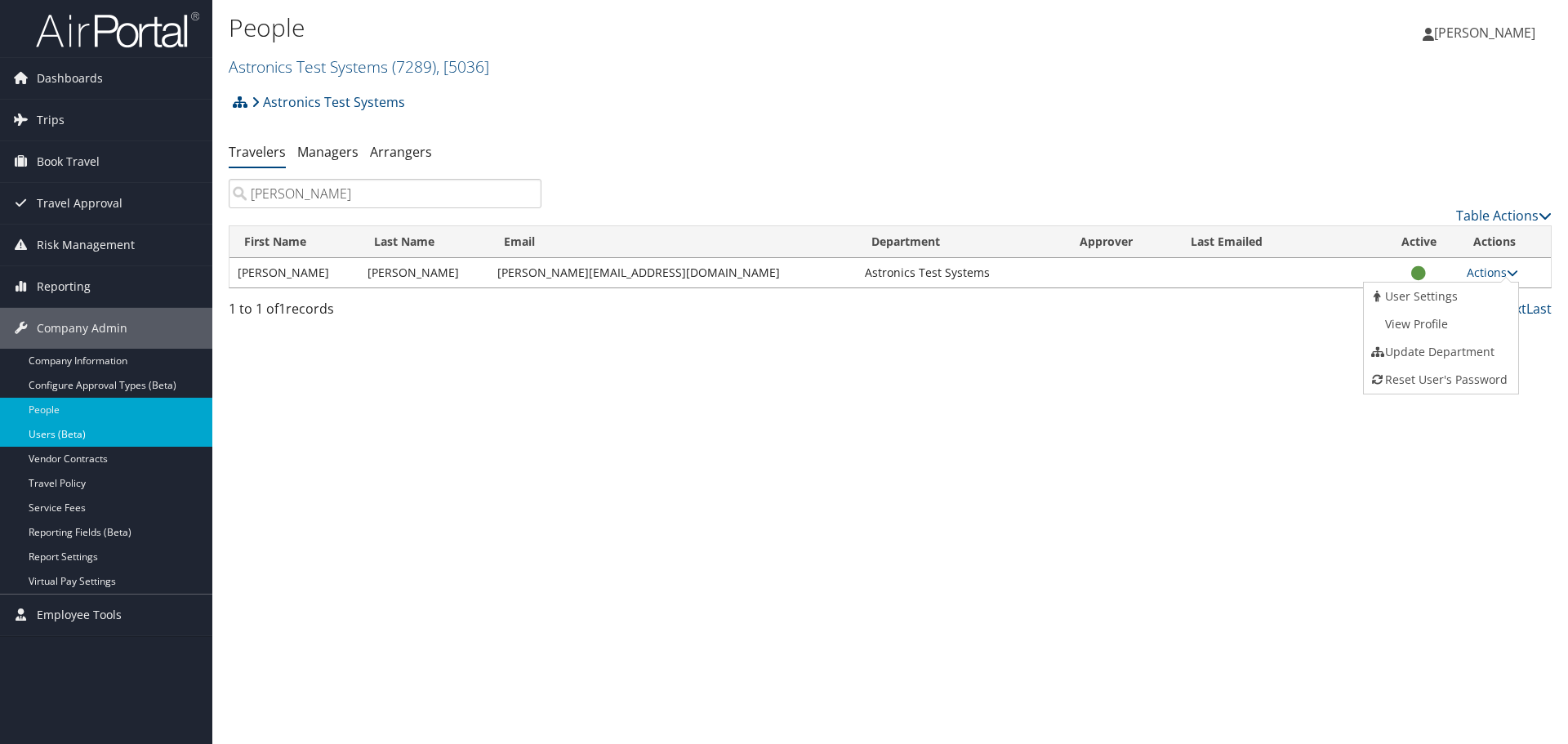
click at [24, 431] on link "Users (Beta)" at bounding box center [106, 434] width 212 height 24
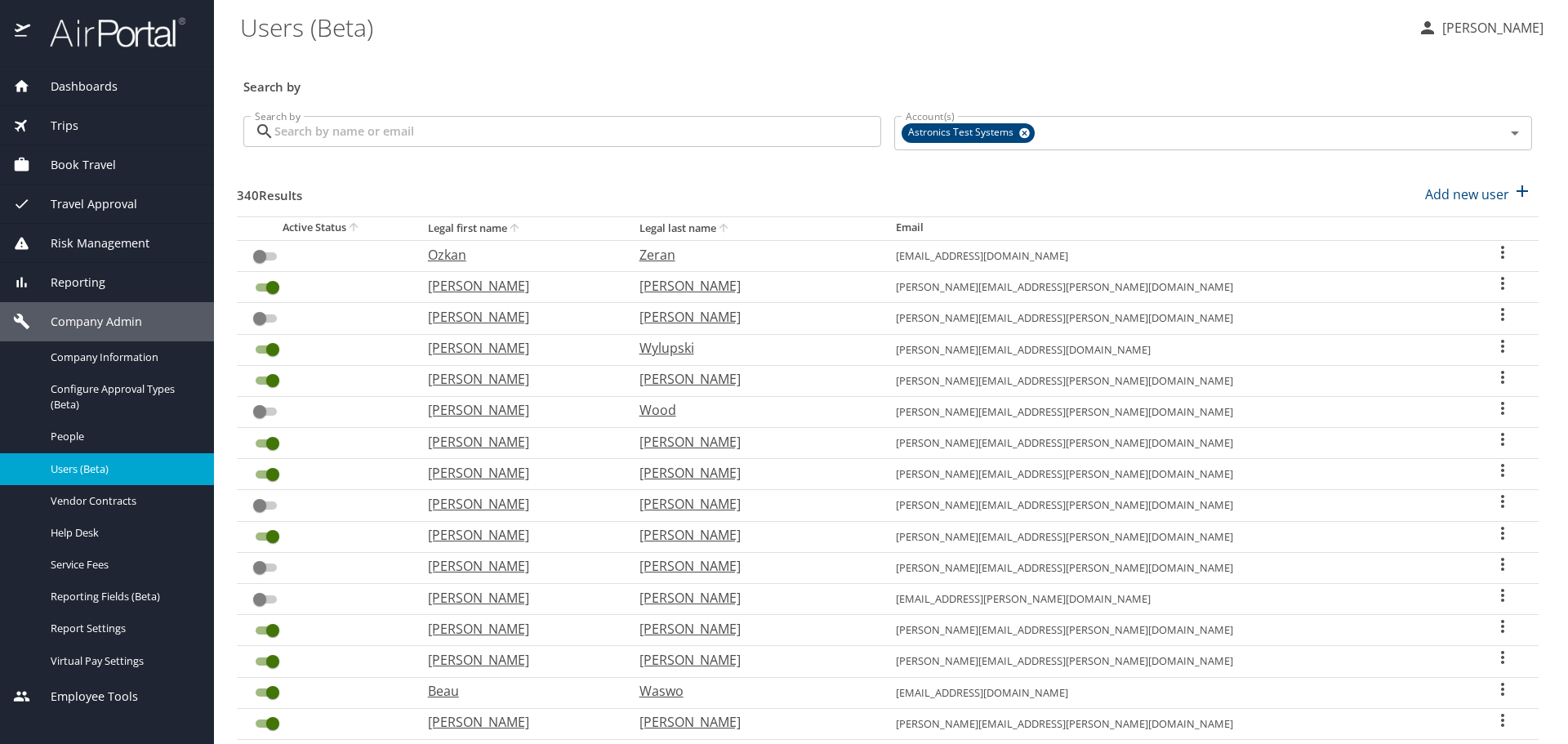
click at [324, 134] on input "Search by" at bounding box center [578, 131] width 607 height 31
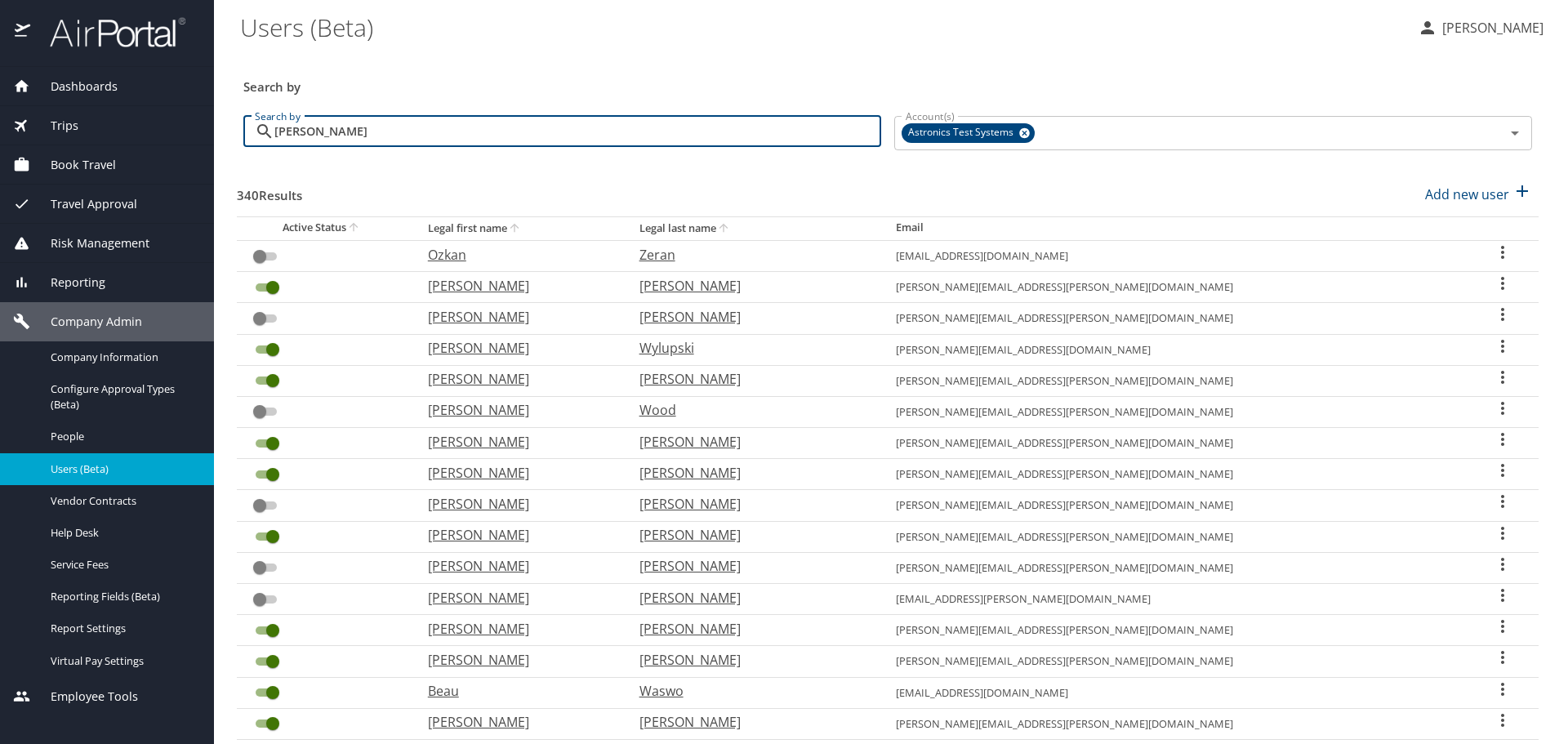
type input "[PERSON_NAME]"
checkbox input "true"
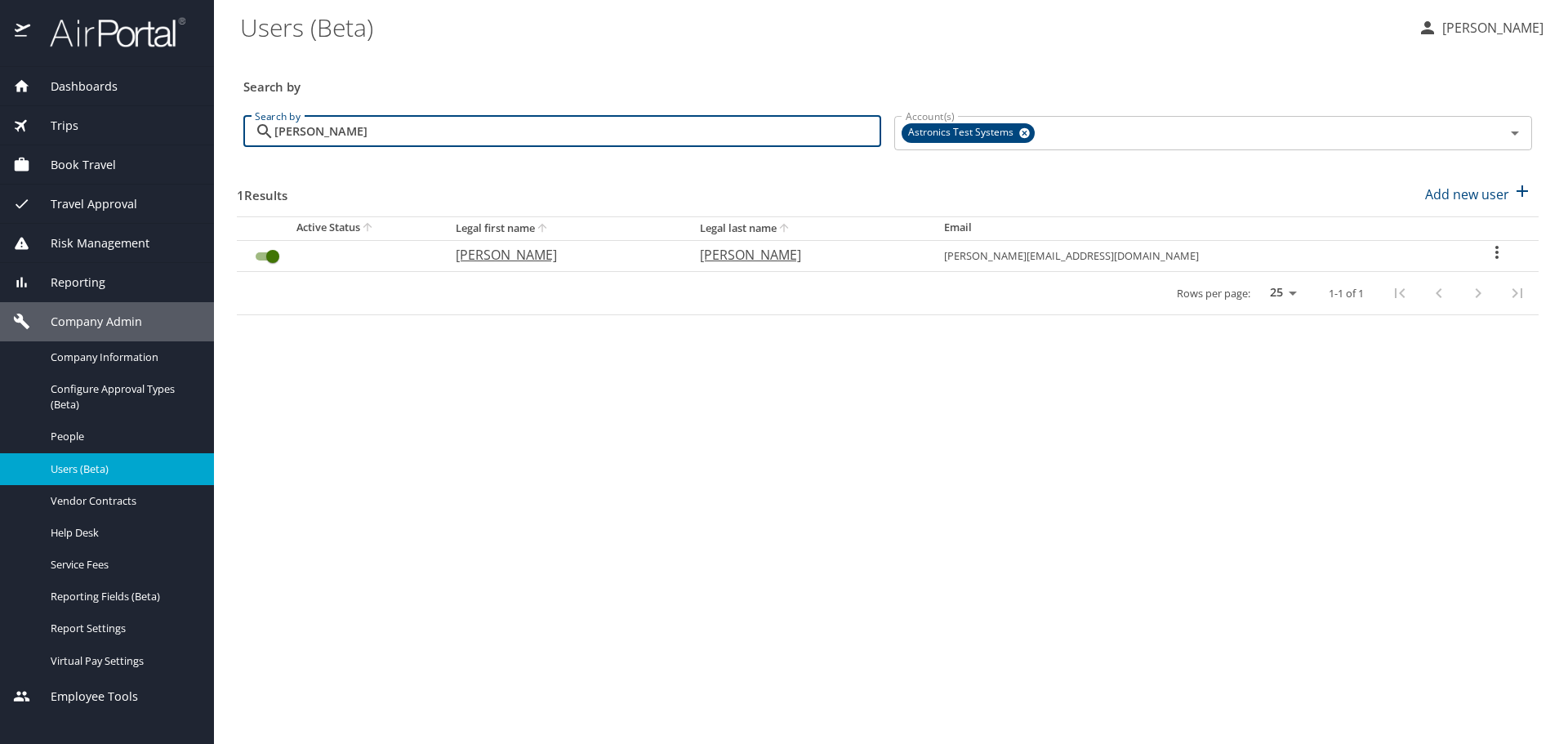
type input "[PERSON_NAME]"
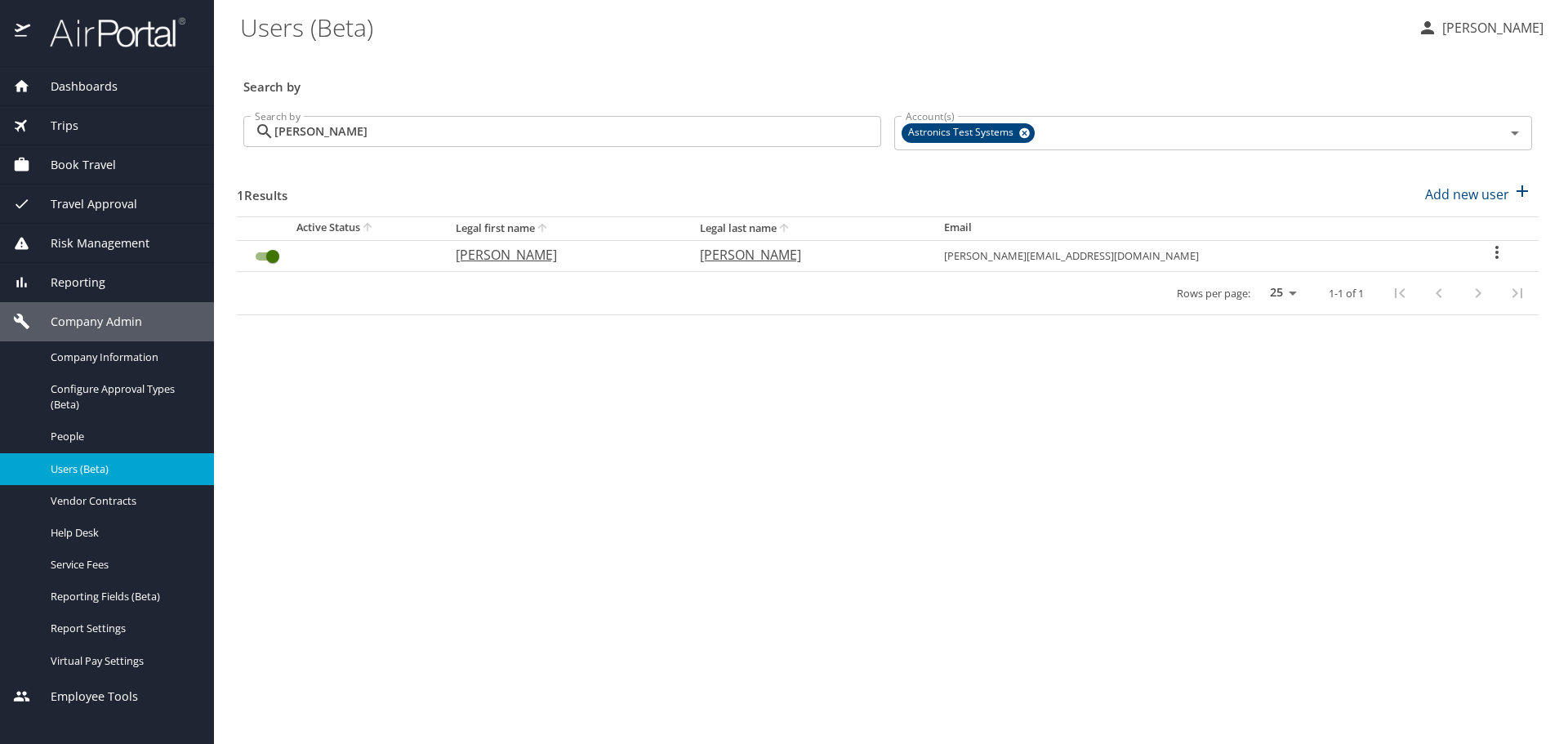
click at [1487, 255] on icon "User Search Table" at bounding box center [1497, 252] width 19 height 19
click at [1053, 422] on div at bounding box center [784, 372] width 1568 height 744
drag, startPoint x: 271, startPoint y: 256, endPoint x: 222, endPoint y: 254, distance: 49.0
click at [222, 254] on main "Users (Beta) [PERSON_NAME] Search by Search by [PERSON_NAME] Search by Account(…" at bounding box center [891, 372] width 1354 height 744
click at [255, 256] on input "User Search Table" at bounding box center [273, 256] width 59 height 19
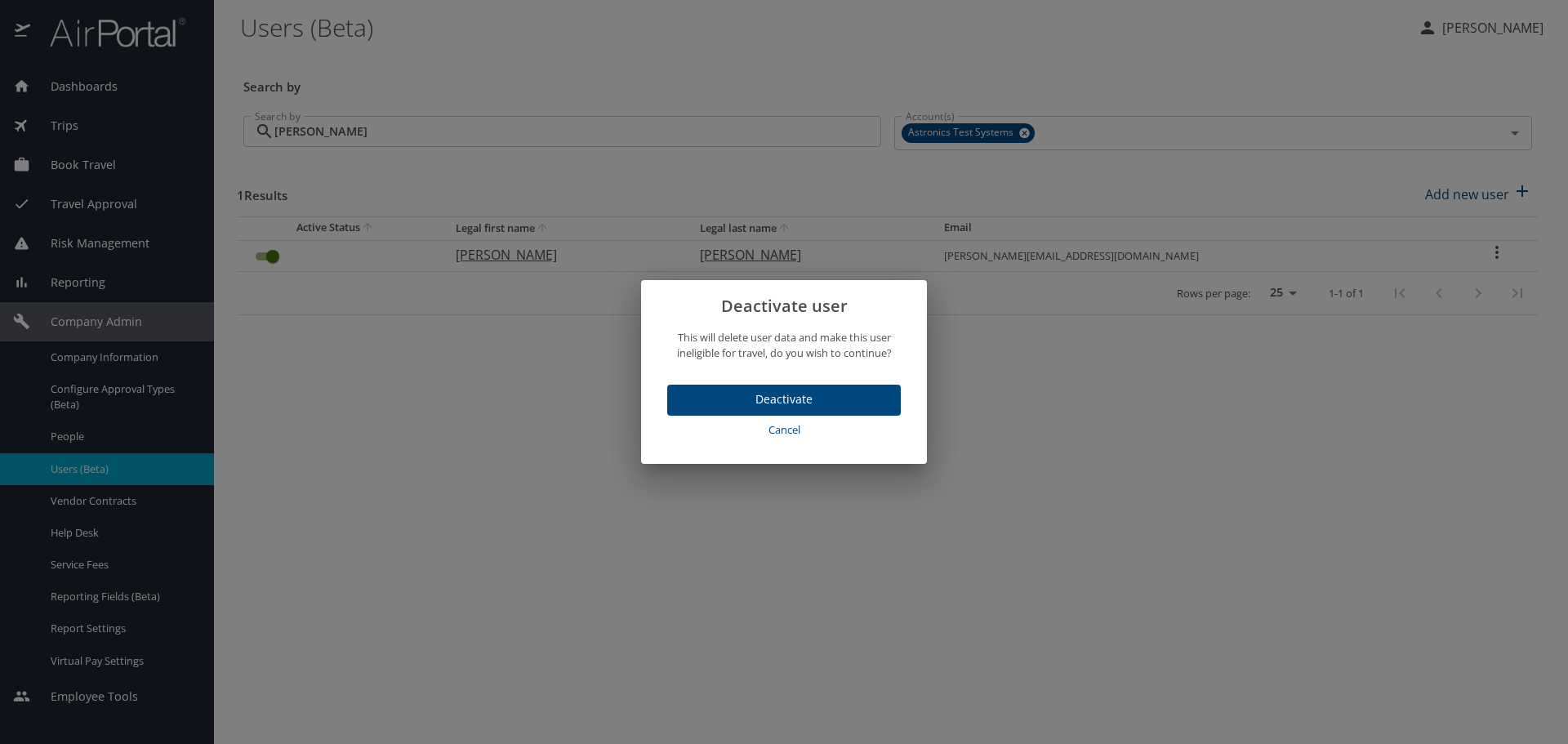
click at [770, 401] on span "Deactivate" at bounding box center [783, 400] width 207 height 20
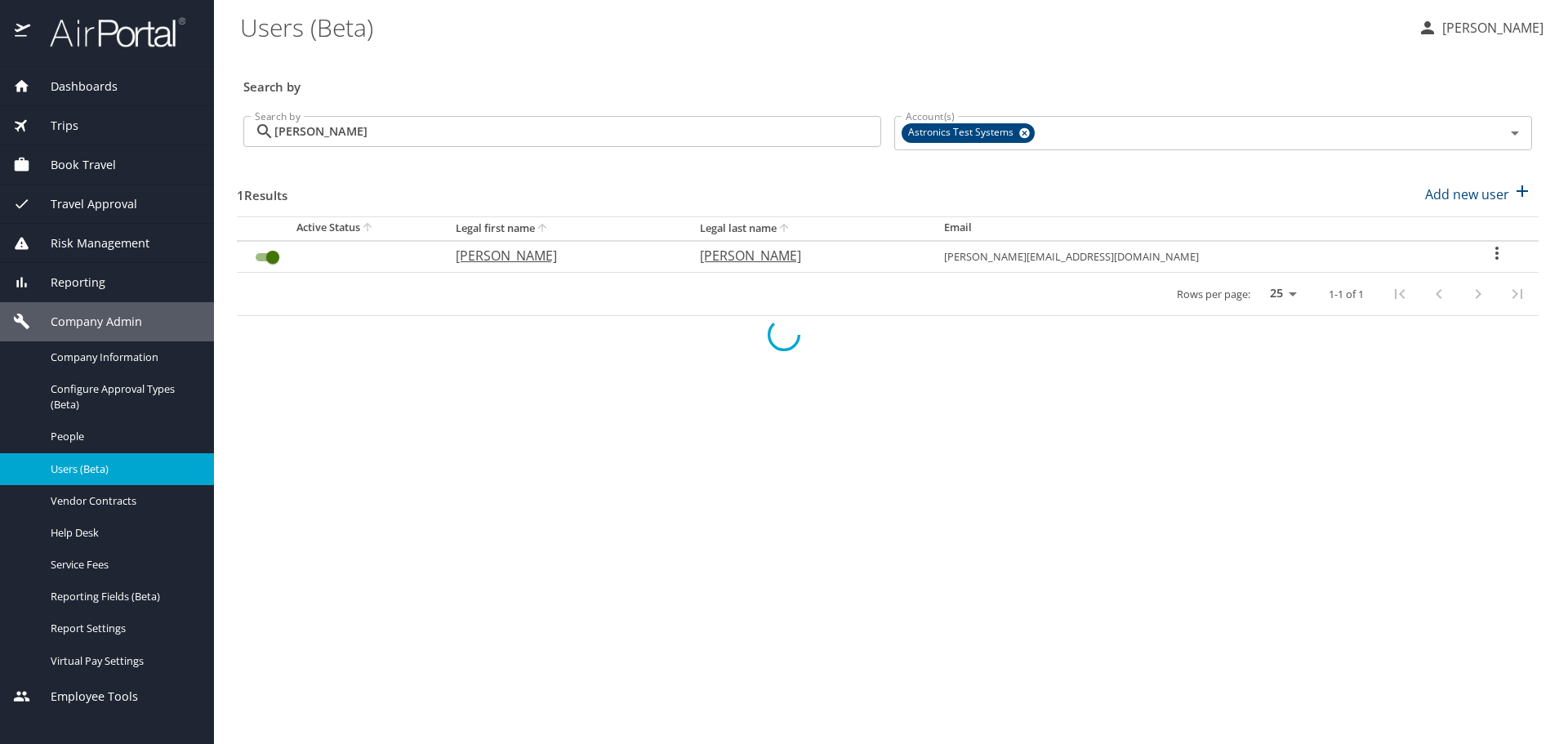
checkbox input "false"
